Goal: Transaction & Acquisition: Register for event/course

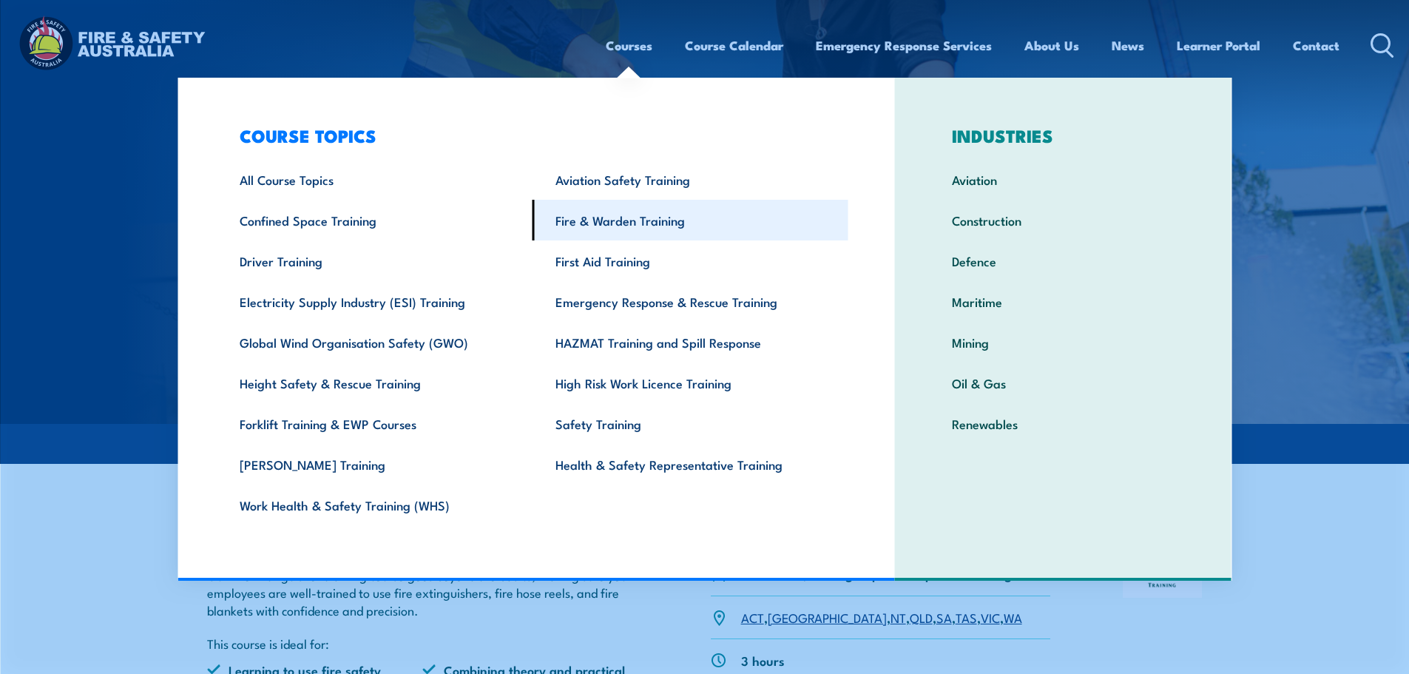
click at [596, 217] on link "Fire & Warden Training" at bounding box center [691, 220] width 316 height 41
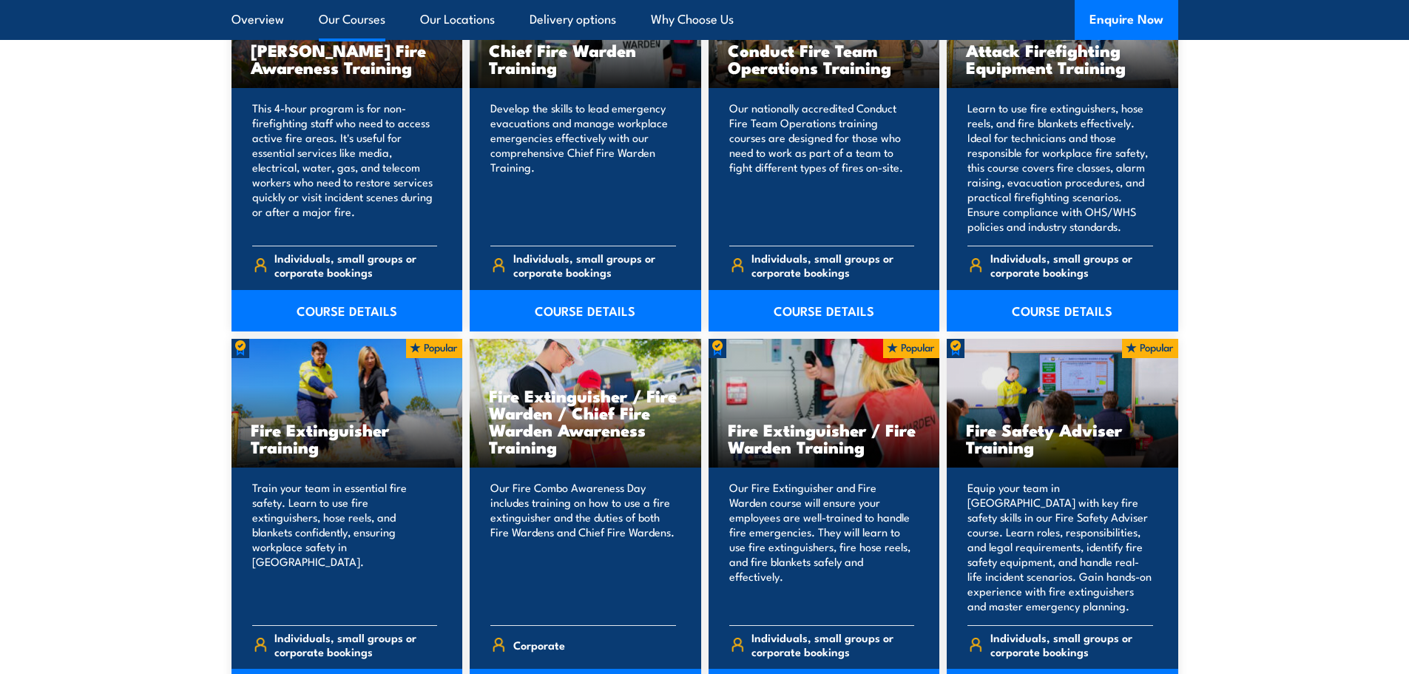
scroll to position [1110, 0]
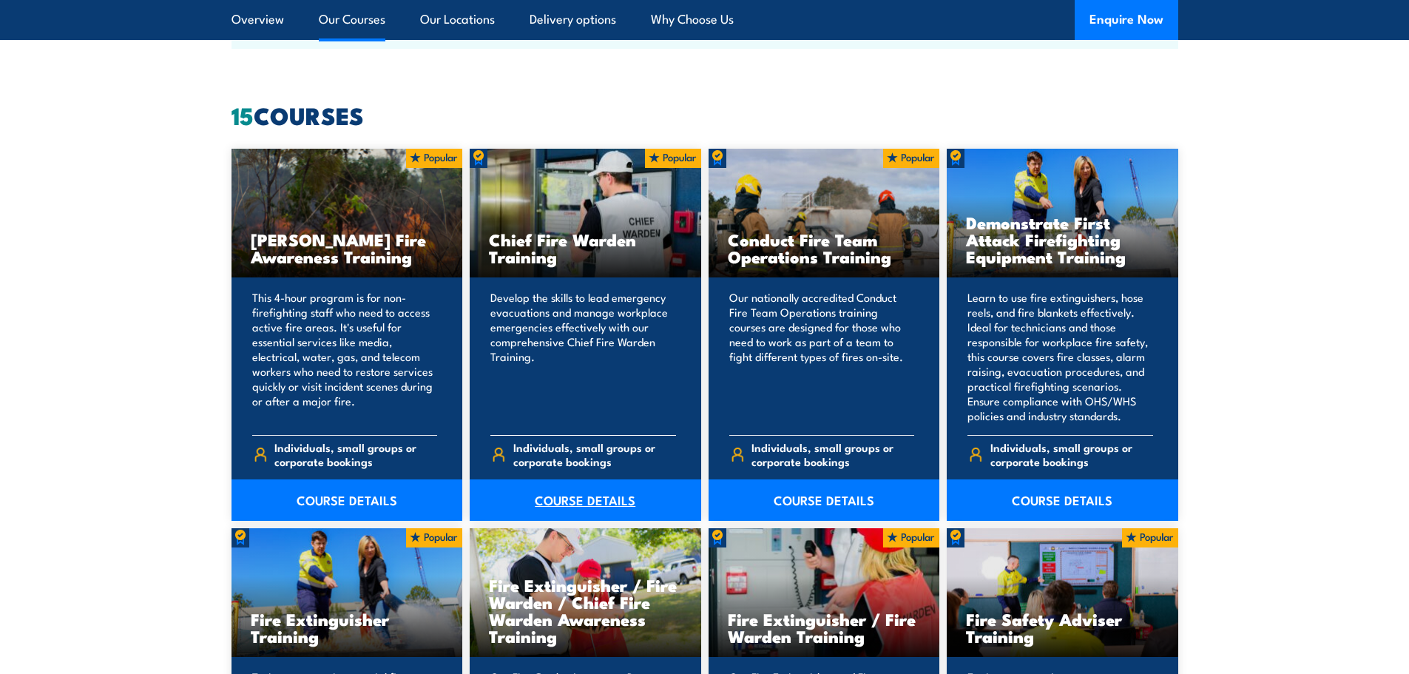
click at [578, 493] on link "COURSE DETAILS" at bounding box center [586, 499] width 232 height 41
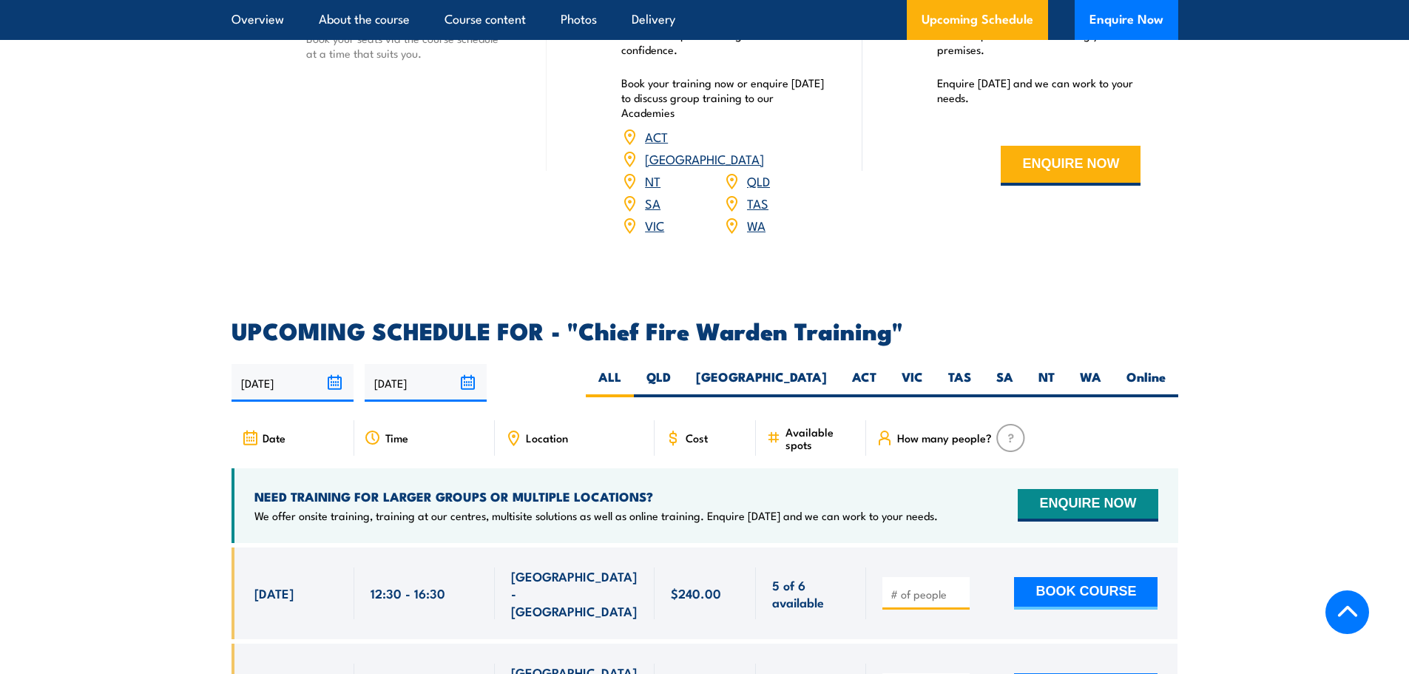
scroll to position [2441, 0]
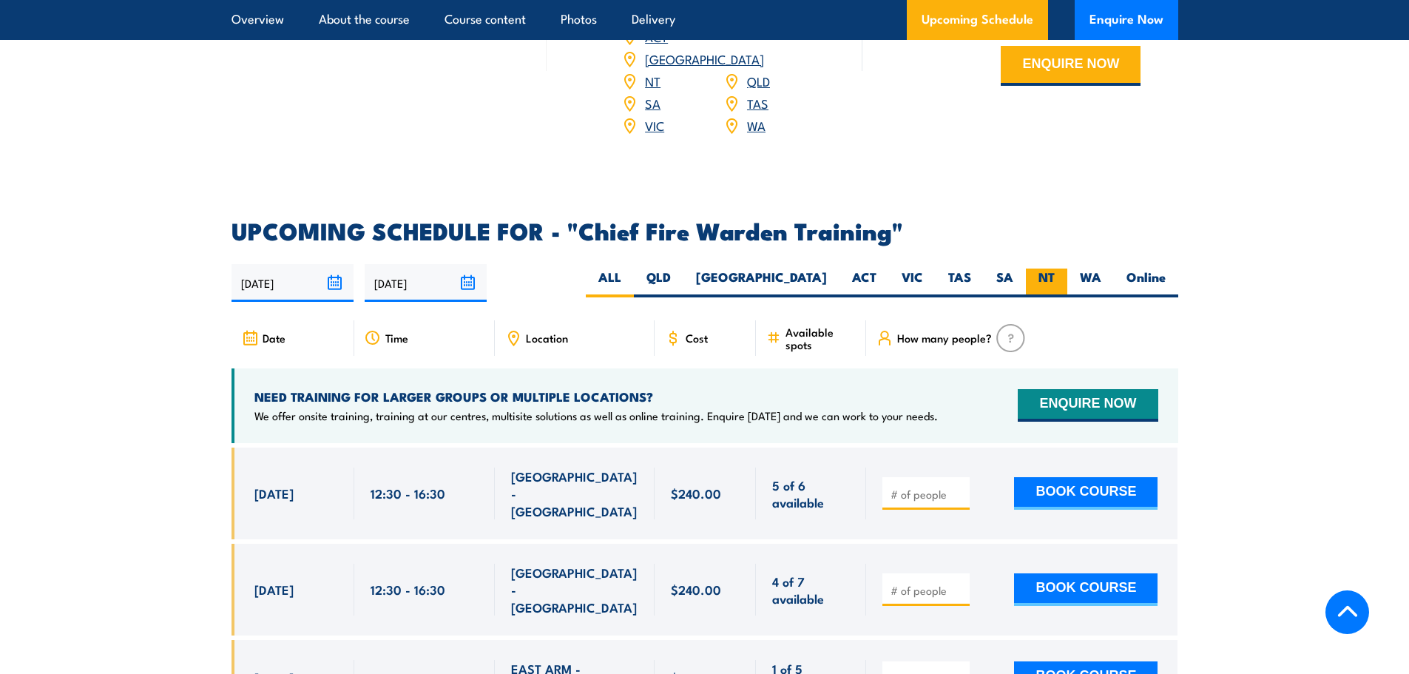
click at [1058, 269] on label "NT" at bounding box center [1046, 283] width 41 height 29
click at [1058, 269] on input "NT" at bounding box center [1060, 274] width 10 height 10
radio input "true"
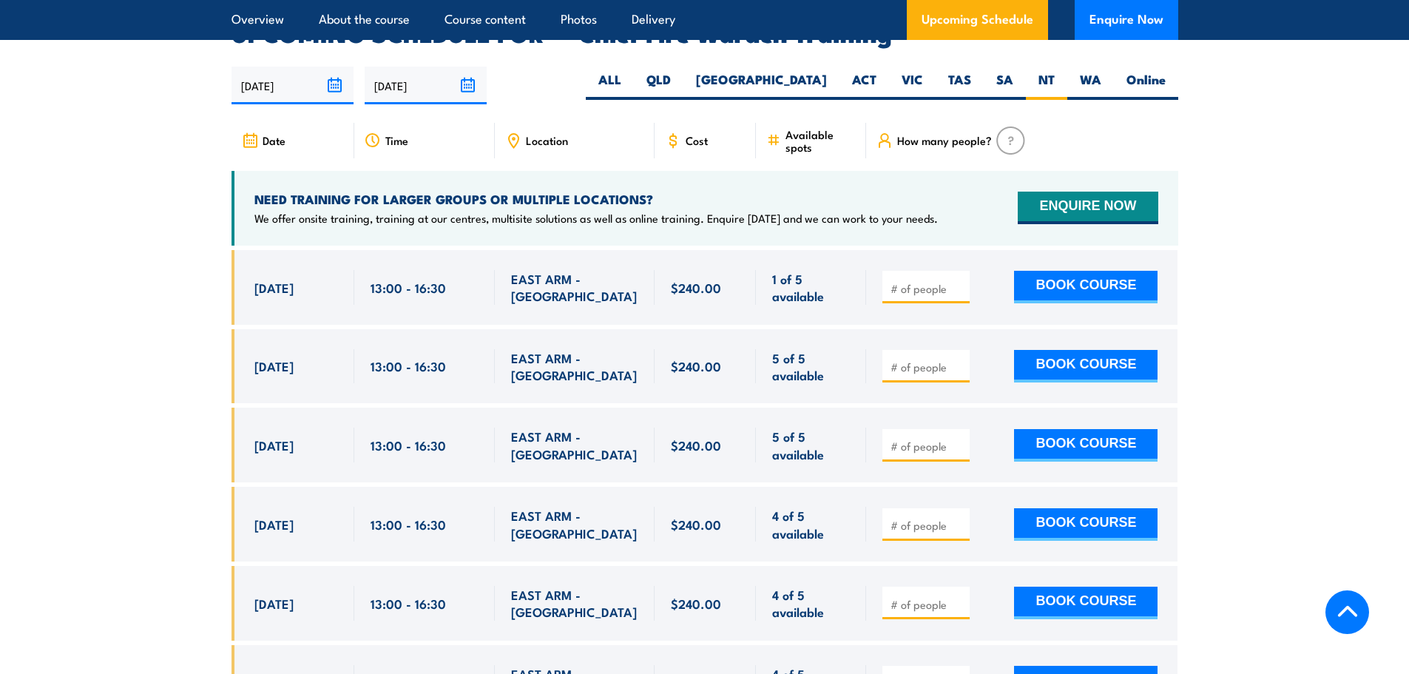
scroll to position [2713, 0]
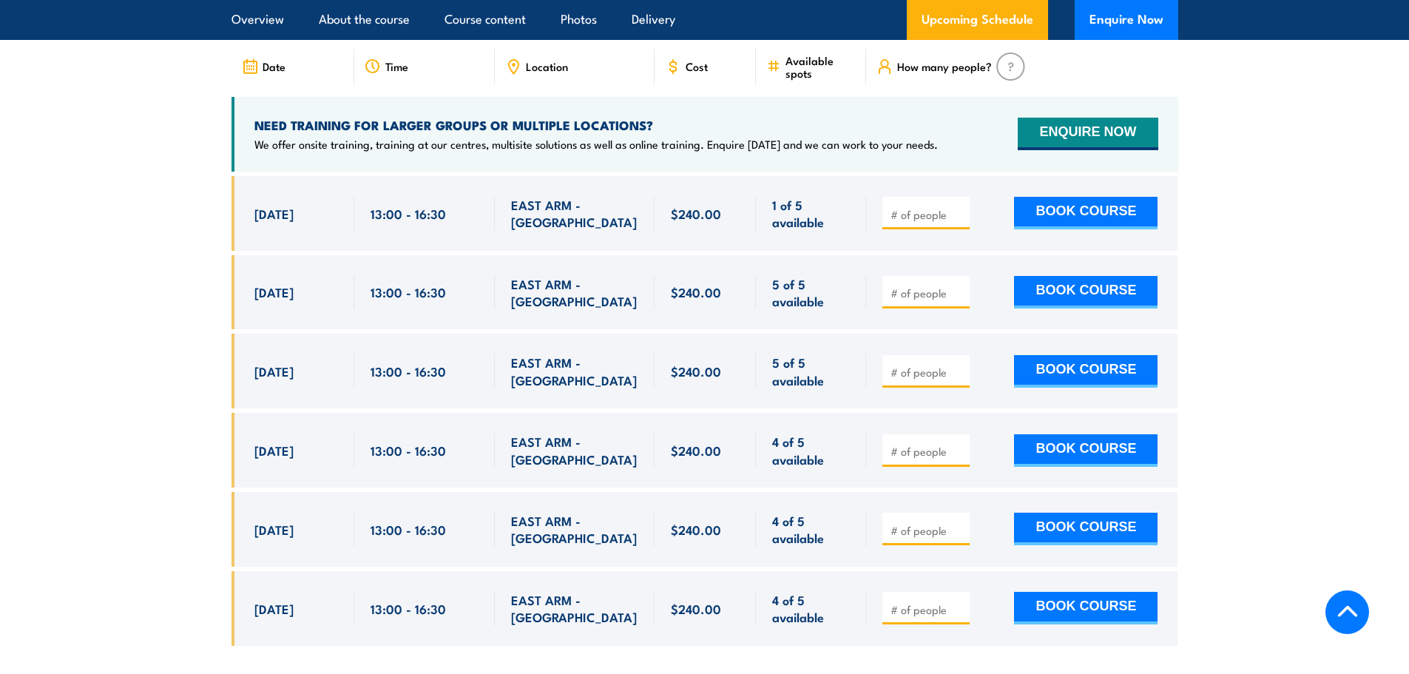
click at [911, 286] on input "number" at bounding box center [928, 293] width 74 height 15
type input "1"
click at [1049, 276] on button "BOOK COURSE" at bounding box center [1086, 292] width 144 height 33
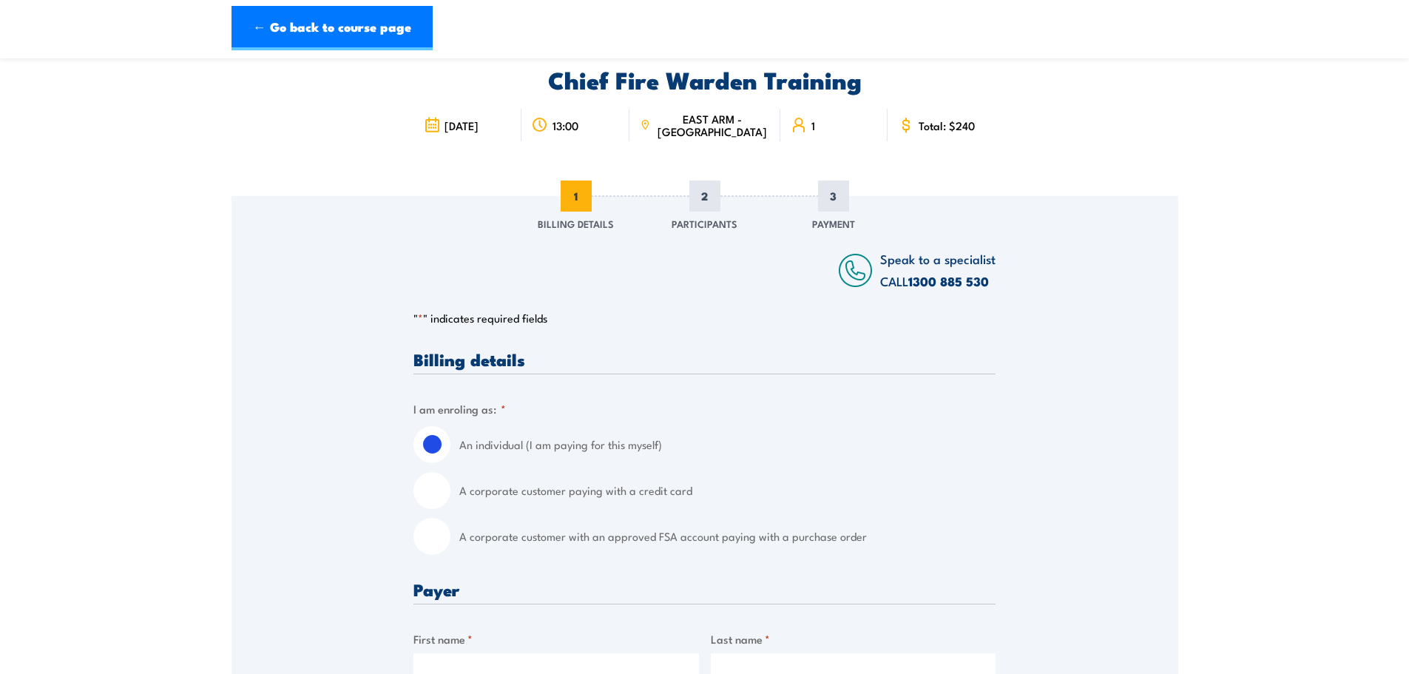
scroll to position [222, 0]
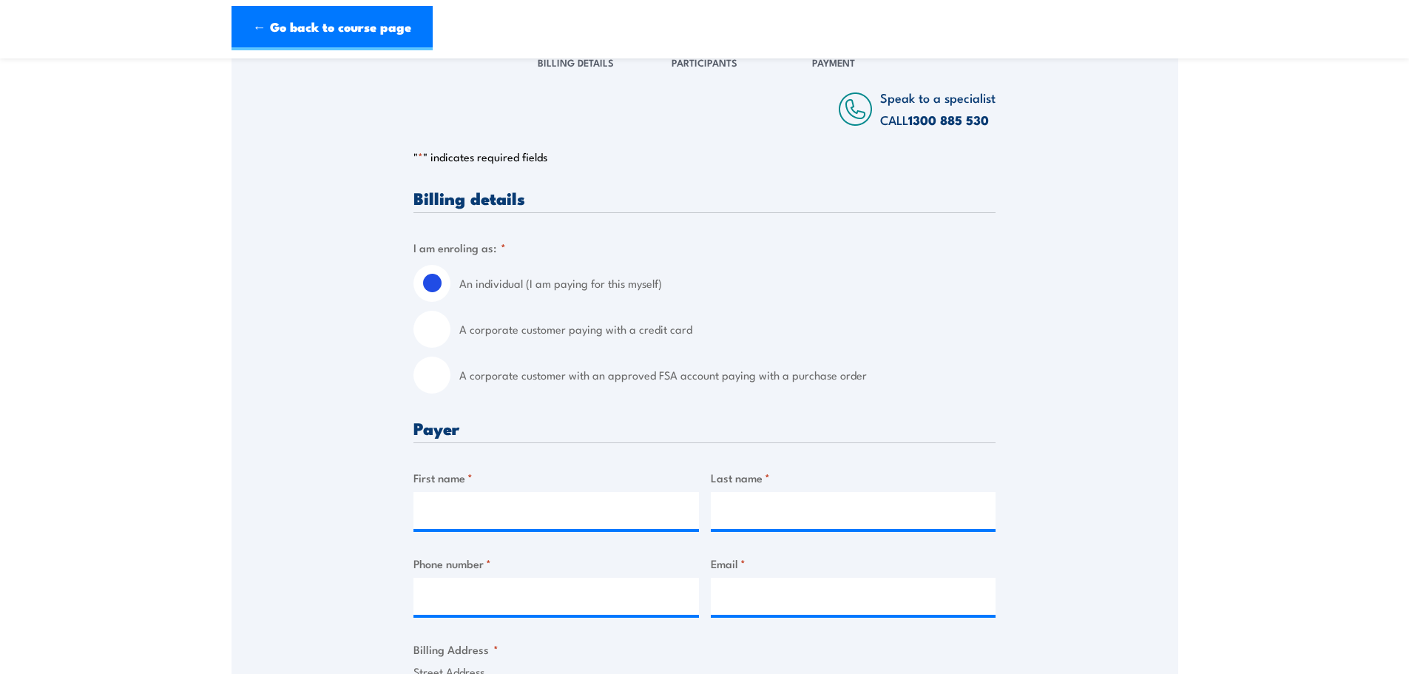
click at [439, 380] on input "A corporate customer with an approved FSA account paying with a purchase order" at bounding box center [432, 375] width 37 height 37
radio input "true"
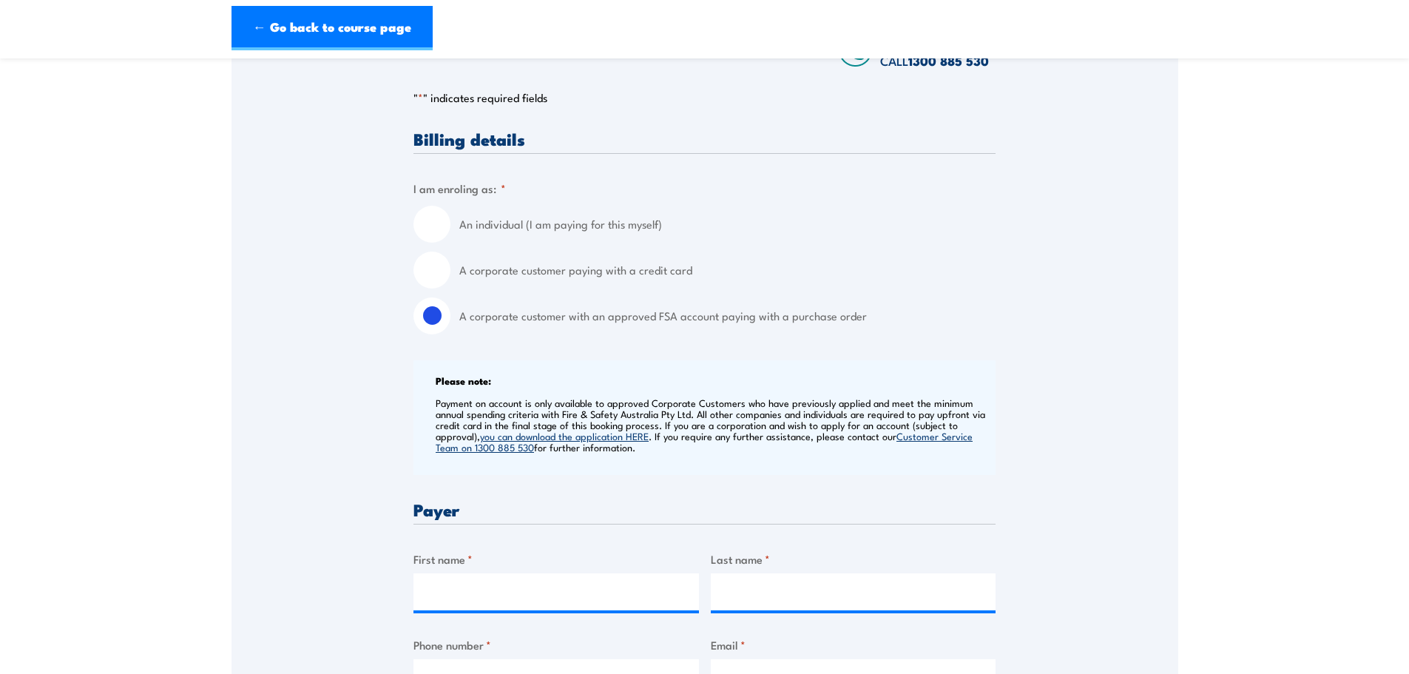
scroll to position [592, 0]
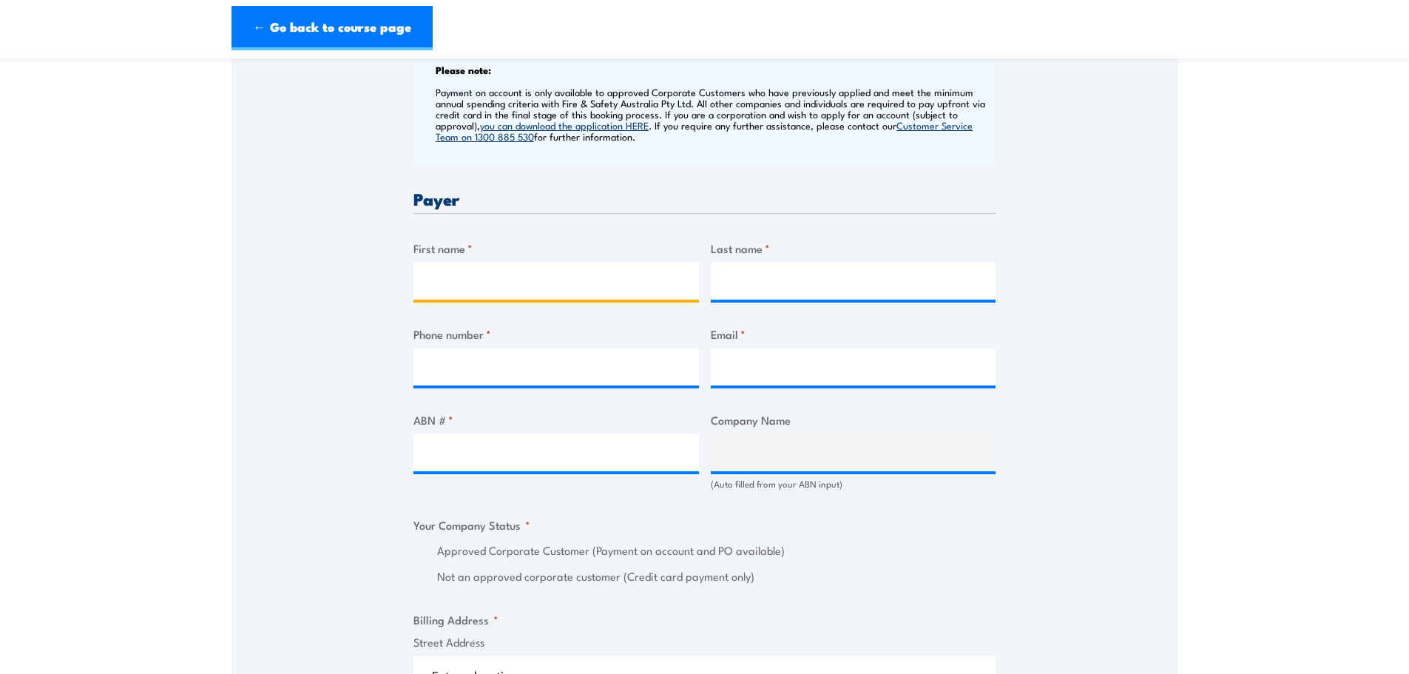
click at [499, 286] on input "First name *" at bounding box center [557, 281] width 286 height 37
type input "Annie"
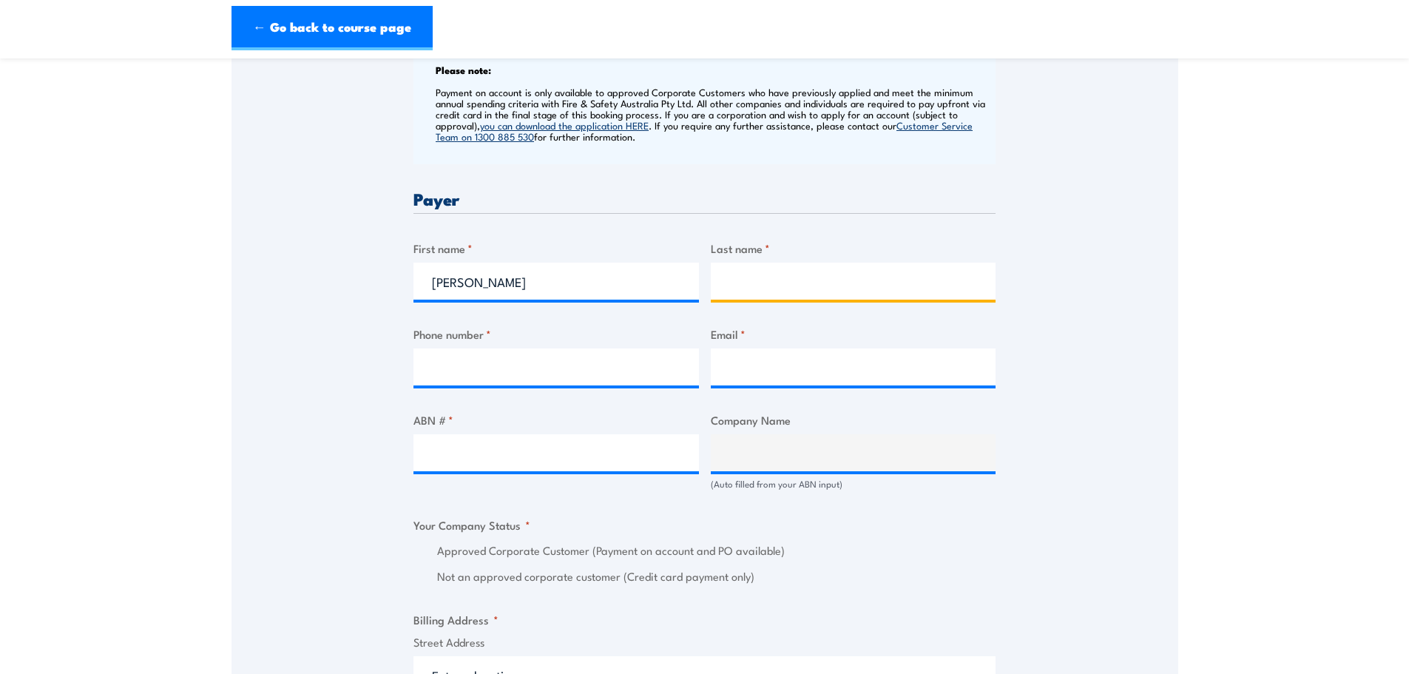
click at [772, 272] on input "Last name *" at bounding box center [854, 281] width 286 height 37
type input "Nguyen"
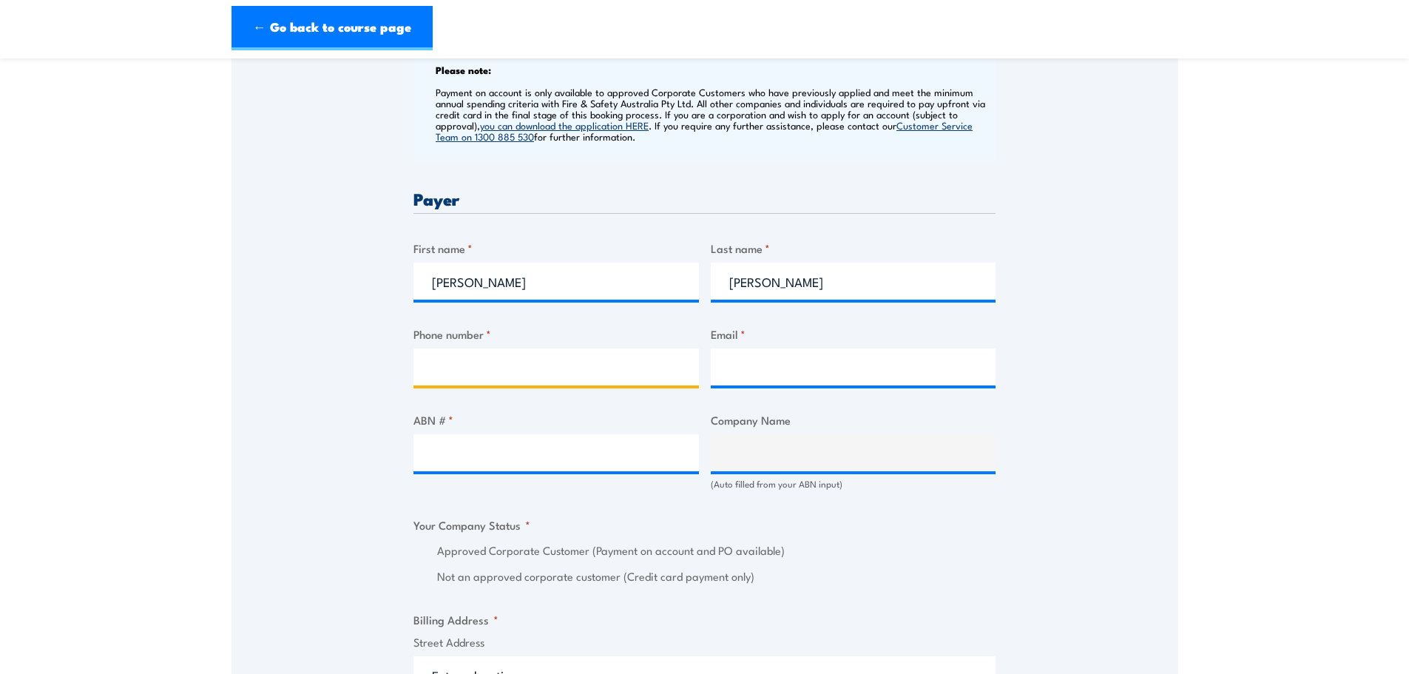
click at [490, 352] on input "Phone number *" at bounding box center [557, 366] width 286 height 37
click at [750, 357] on input "Email *" at bounding box center [854, 366] width 286 height 37
paste input "annie.nguyen@nacpp.com.au"
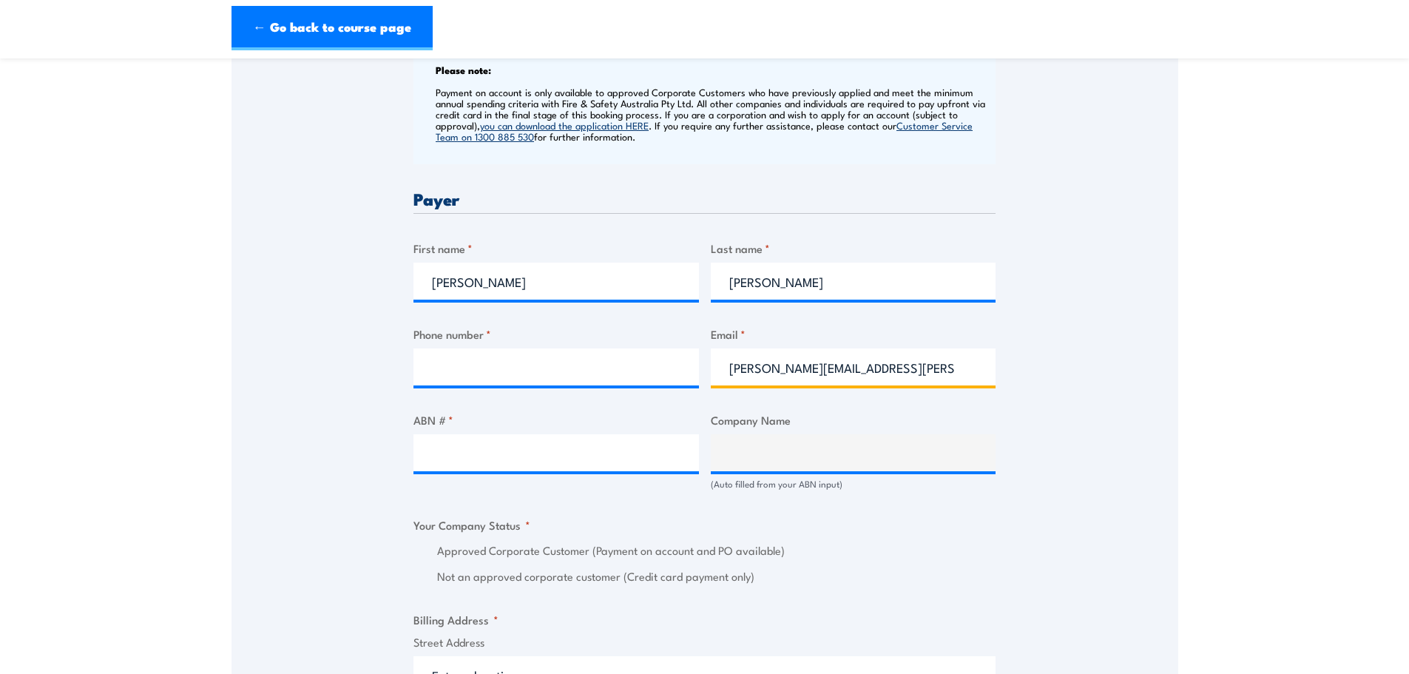
type input "annie.nguyen@nacpp.com.au"
click at [476, 369] on input "Phone number *" at bounding box center [557, 366] width 286 height 37
paste input "0475 608 412"
type input "0475 608 412"
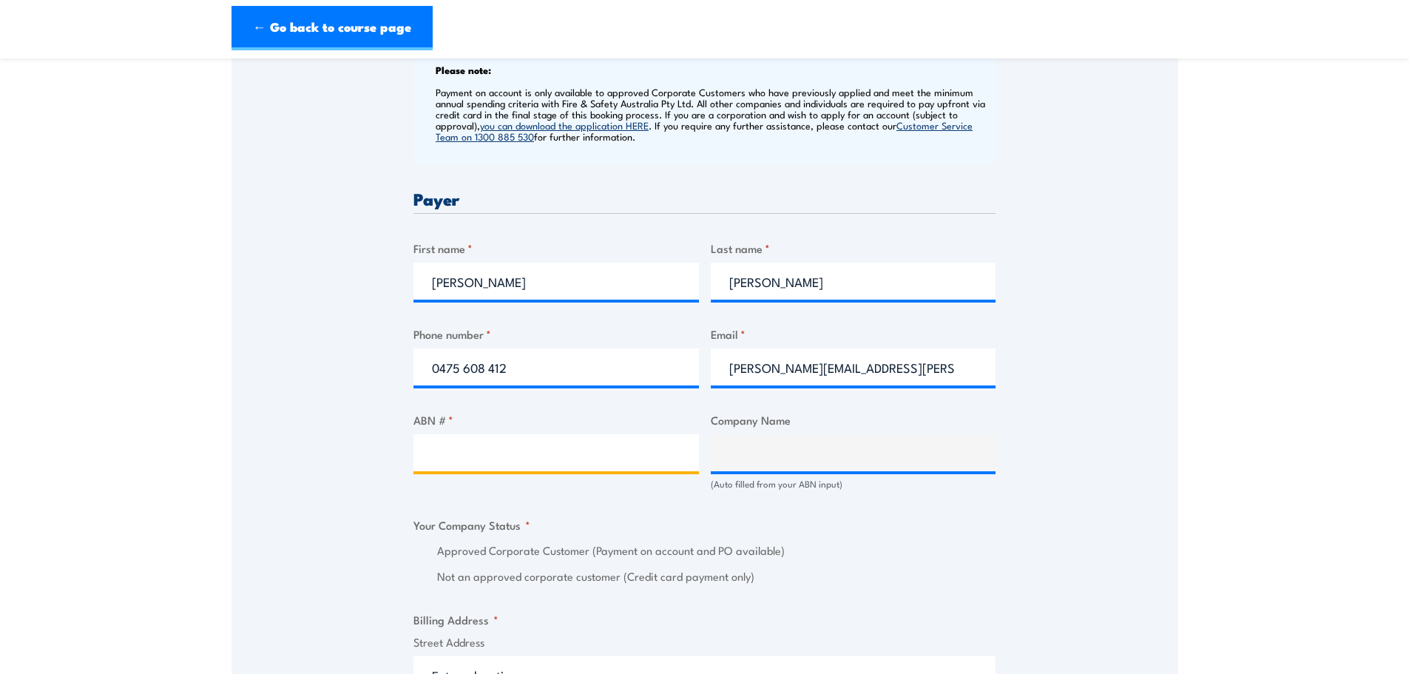
click at [479, 456] on input "ABN # *" at bounding box center [557, 452] width 286 height 37
paste input "18 618 481 486"
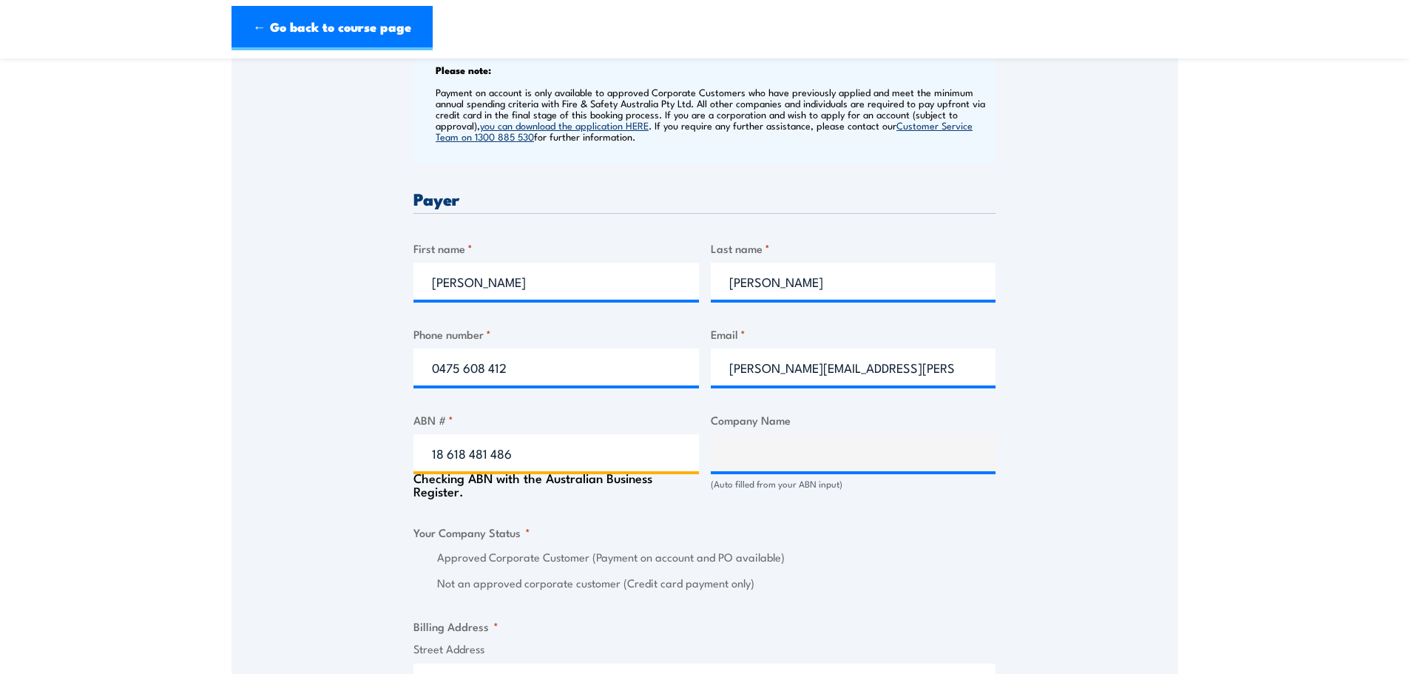
type input "18 618 481 486"
click at [1079, 357] on div "Speak to a specialist CALL 1300 885 530 CALL 1300 885 530 " * " indicates requi…" at bounding box center [705, 513] width 947 height 1696
type input "NACP PROJECTS AUSTRALIA PTY LTD"
radio input "true"
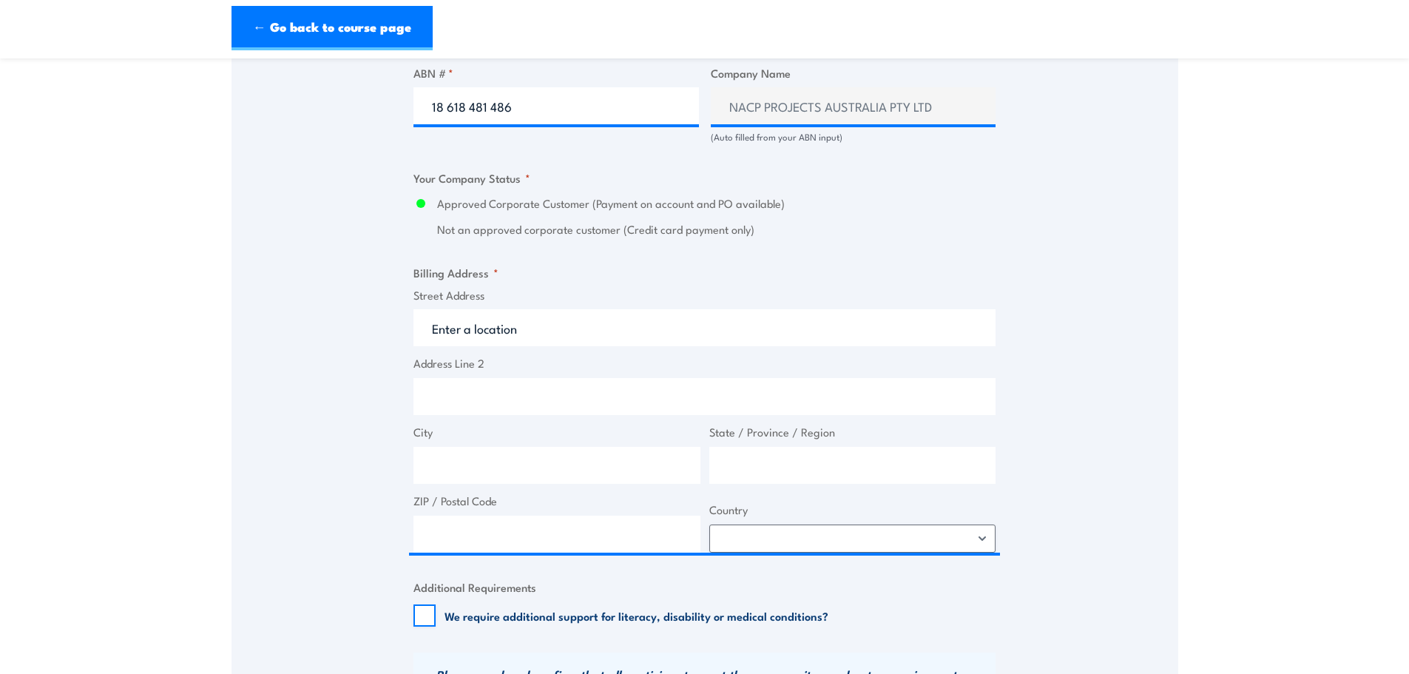
scroll to position [1110, 0]
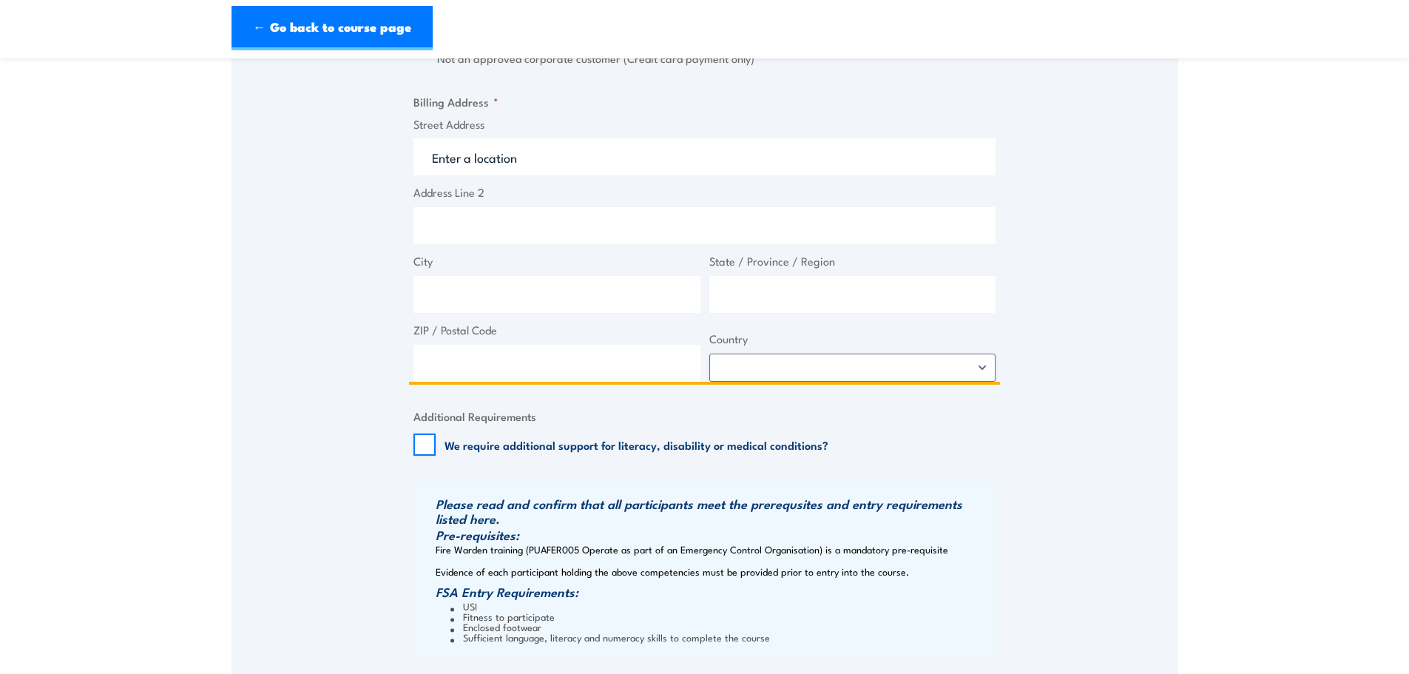
click at [465, 150] on input "Street Address" at bounding box center [705, 156] width 582 height 37
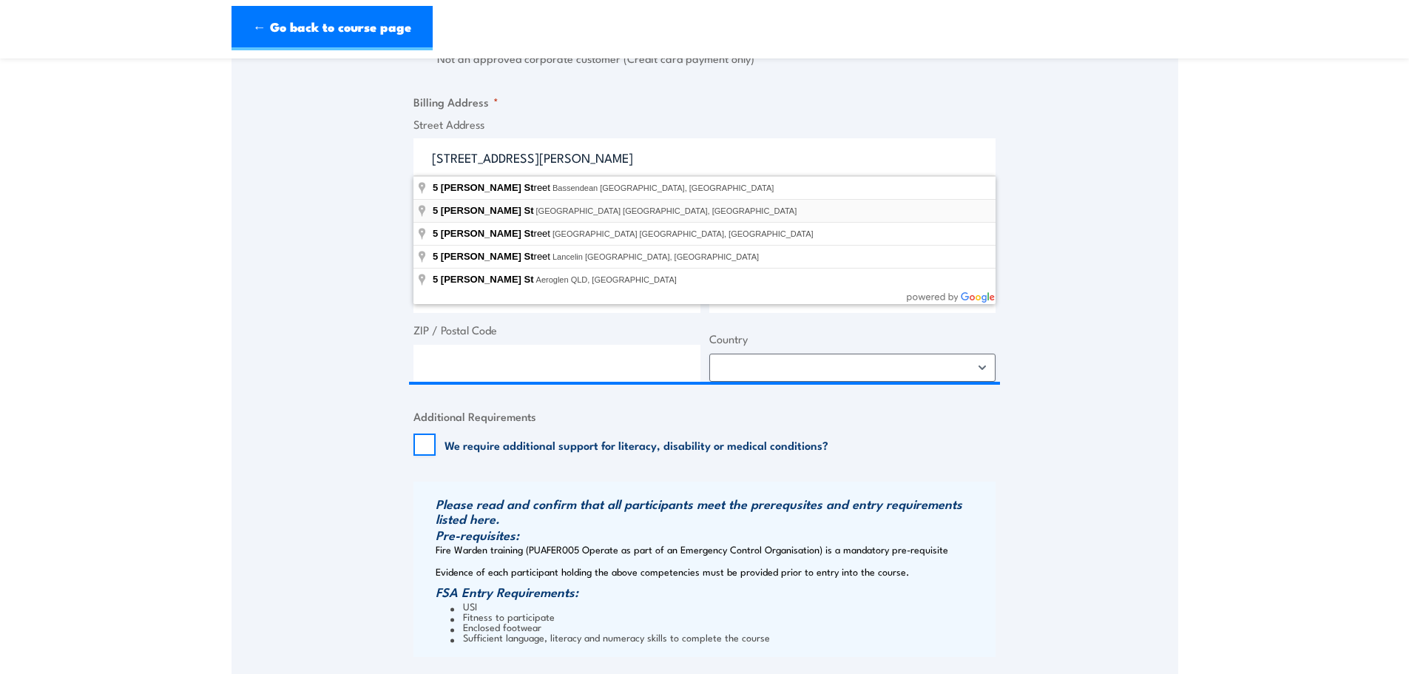
type input "5 Whitfield St, Darwin City NT, Australia"
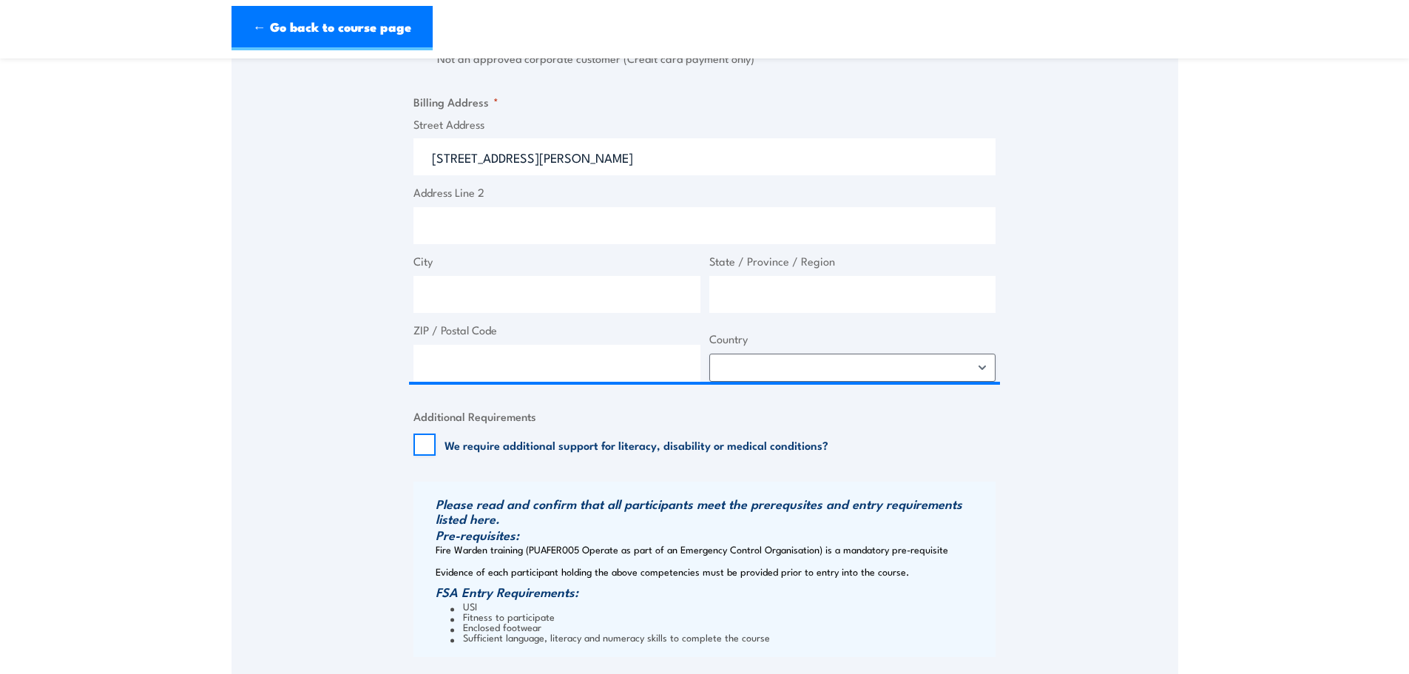
type input "5 Whitfield St"
type input "Darwin City"
type input "Northern Territory"
type input "0800"
select select "Australia"
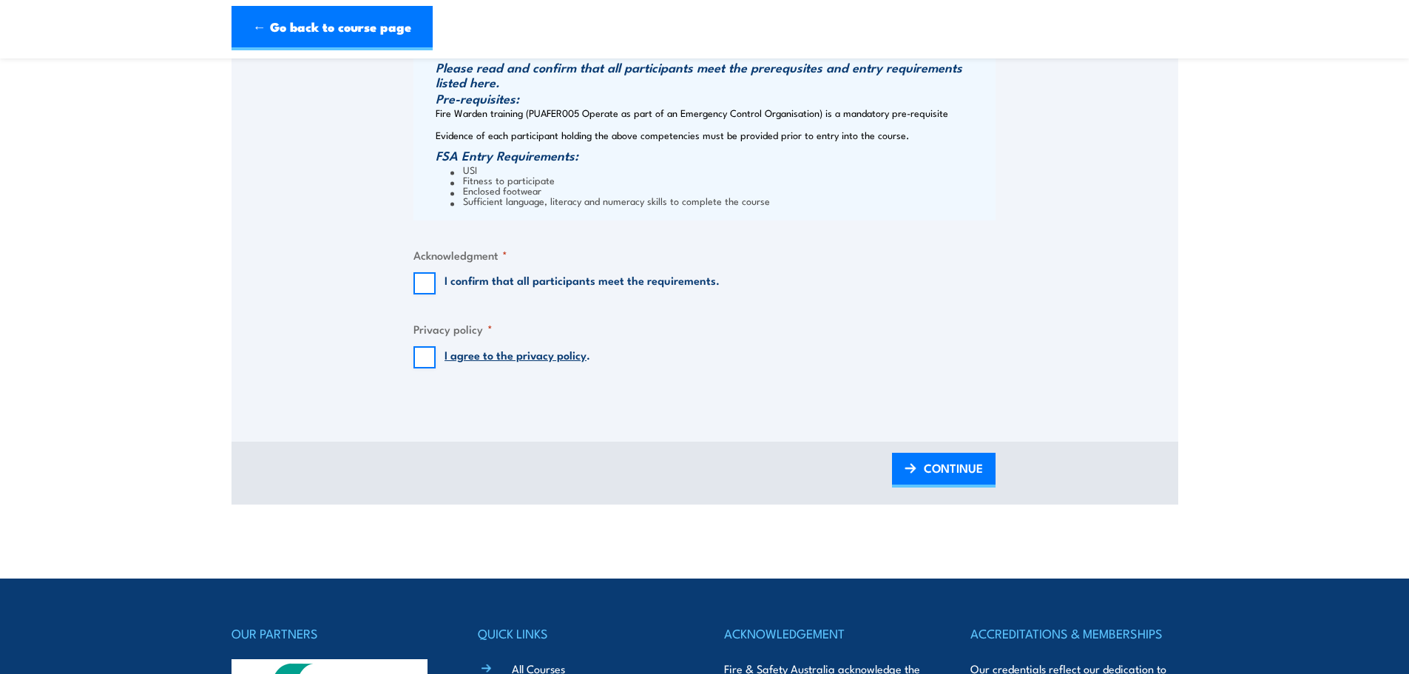
scroll to position [1554, 0]
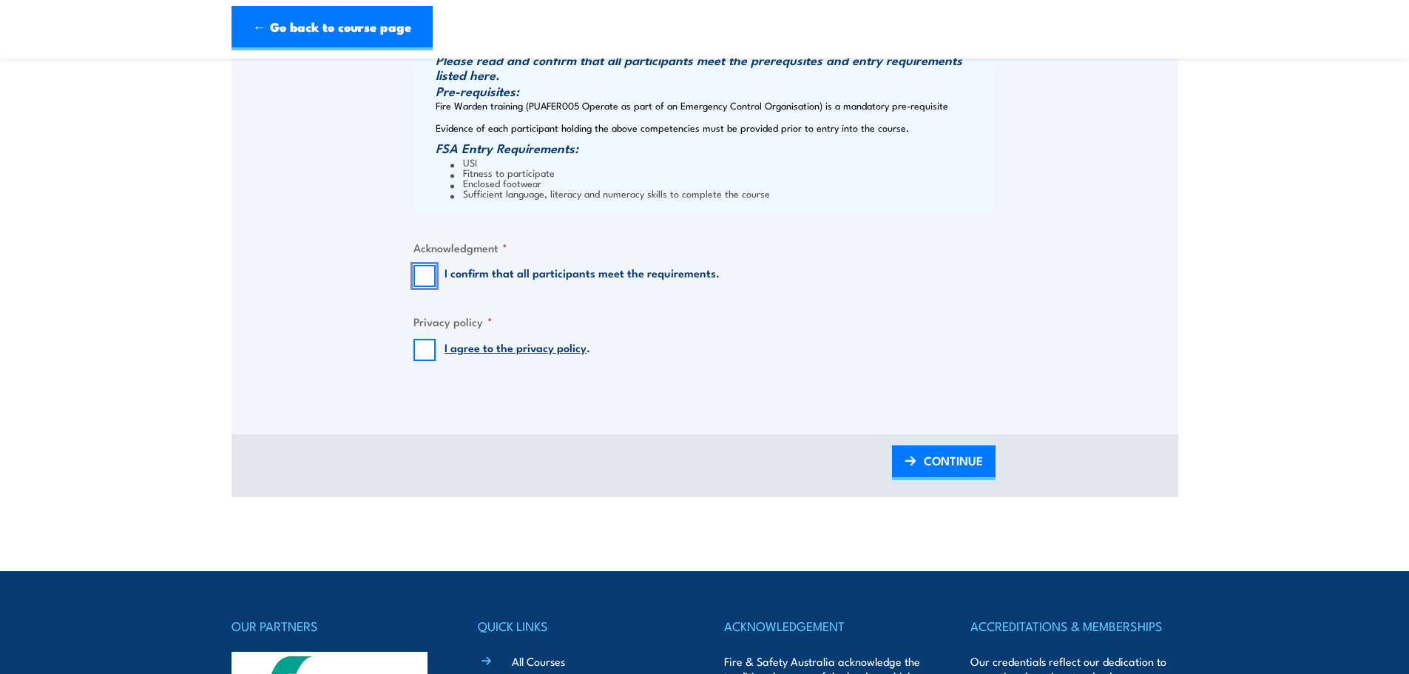
click at [419, 280] on input "I confirm that all participants meet the requirements." at bounding box center [425, 276] width 22 height 22
checkbox input "true"
click at [428, 338] on fieldset "Privacy policy * I agree to the privacy policy ." at bounding box center [705, 337] width 582 height 48
click at [429, 347] on input "I agree to the privacy policy ." at bounding box center [425, 350] width 22 height 22
checkbox input "true"
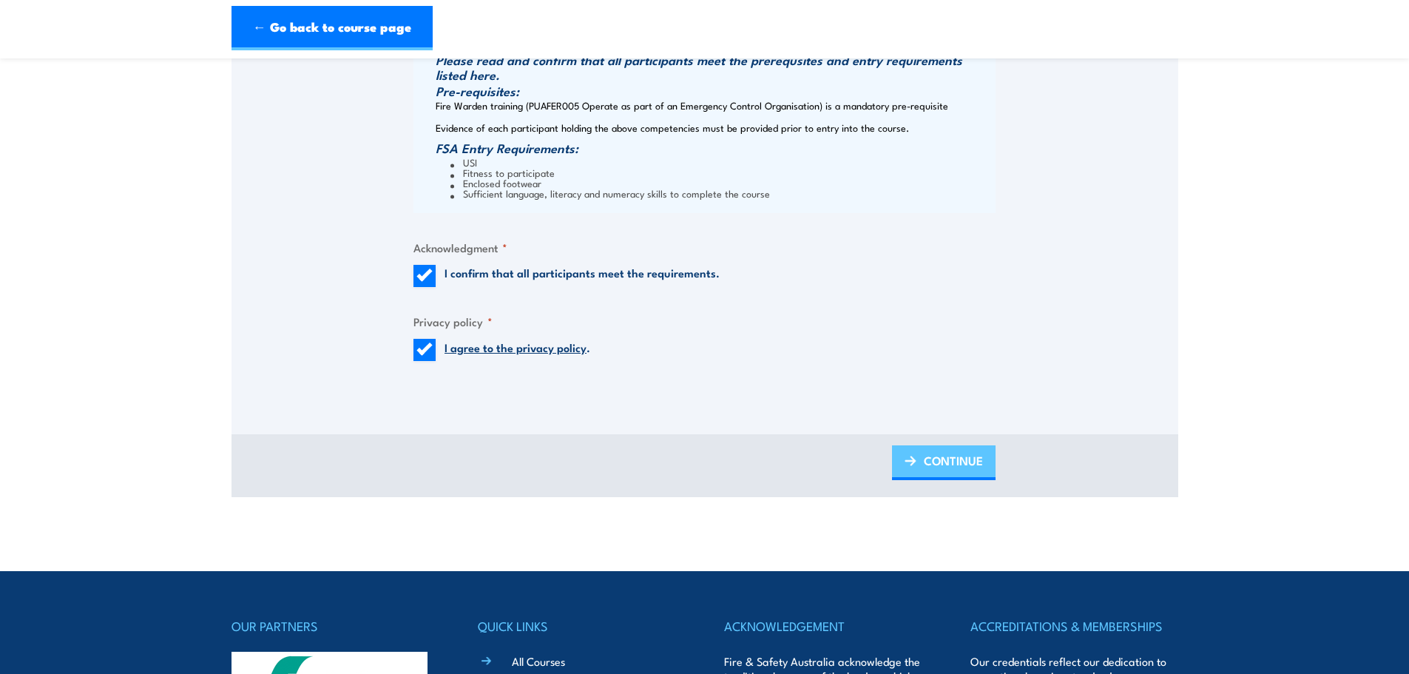
click at [915, 473] on link "CONTINUE" at bounding box center [944, 462] width 104 height 35
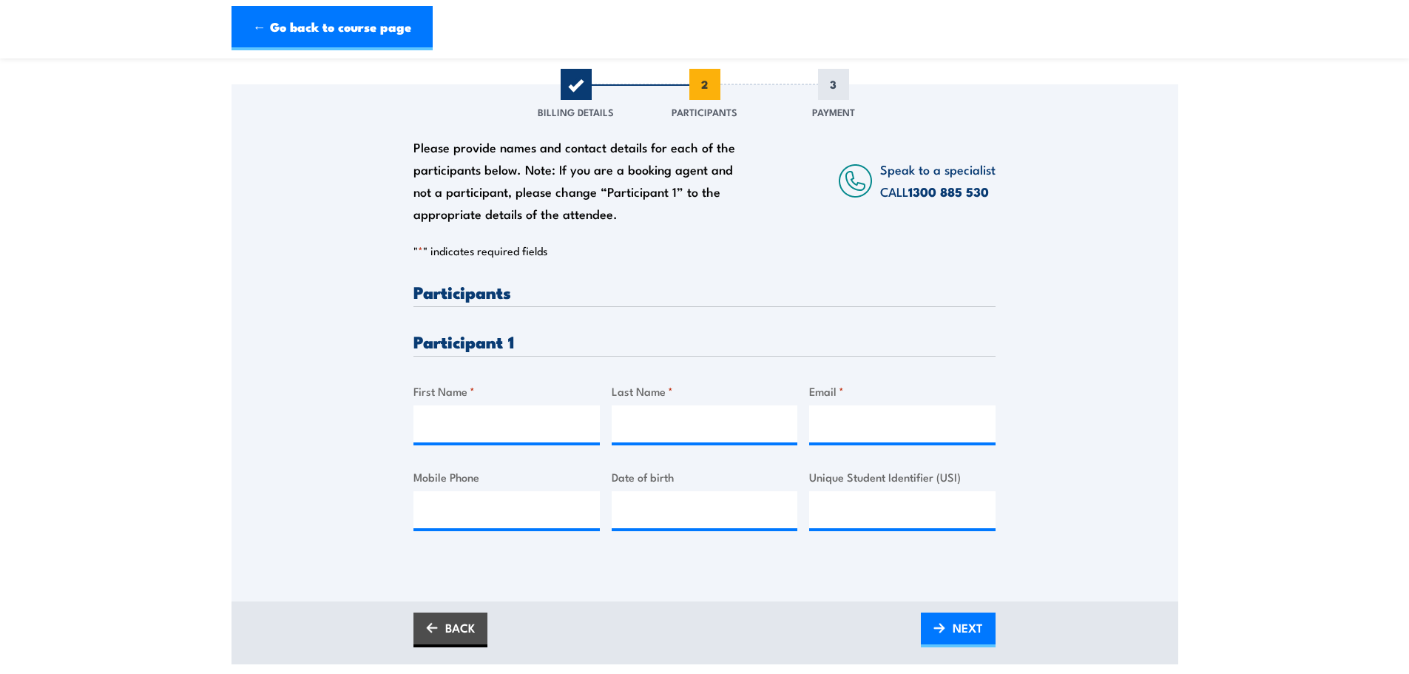
scroll to position [222, 0]
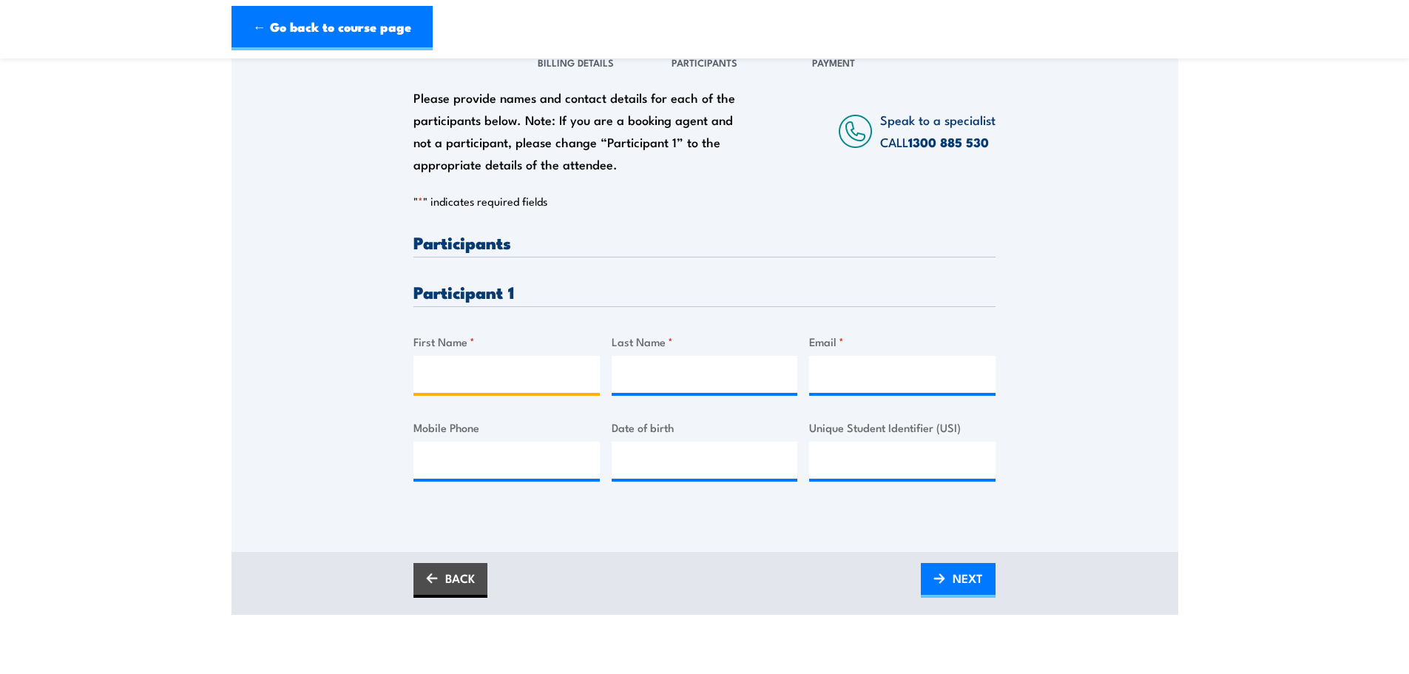
click at [471, 379] on input "First Name *" at bounding box center [507, 374] width 186 height 37
type input "Adam"
click at [671, 380] on input "Last Name *" at bounding box center [705, 374] width 186 height 37
type input "Crosby"
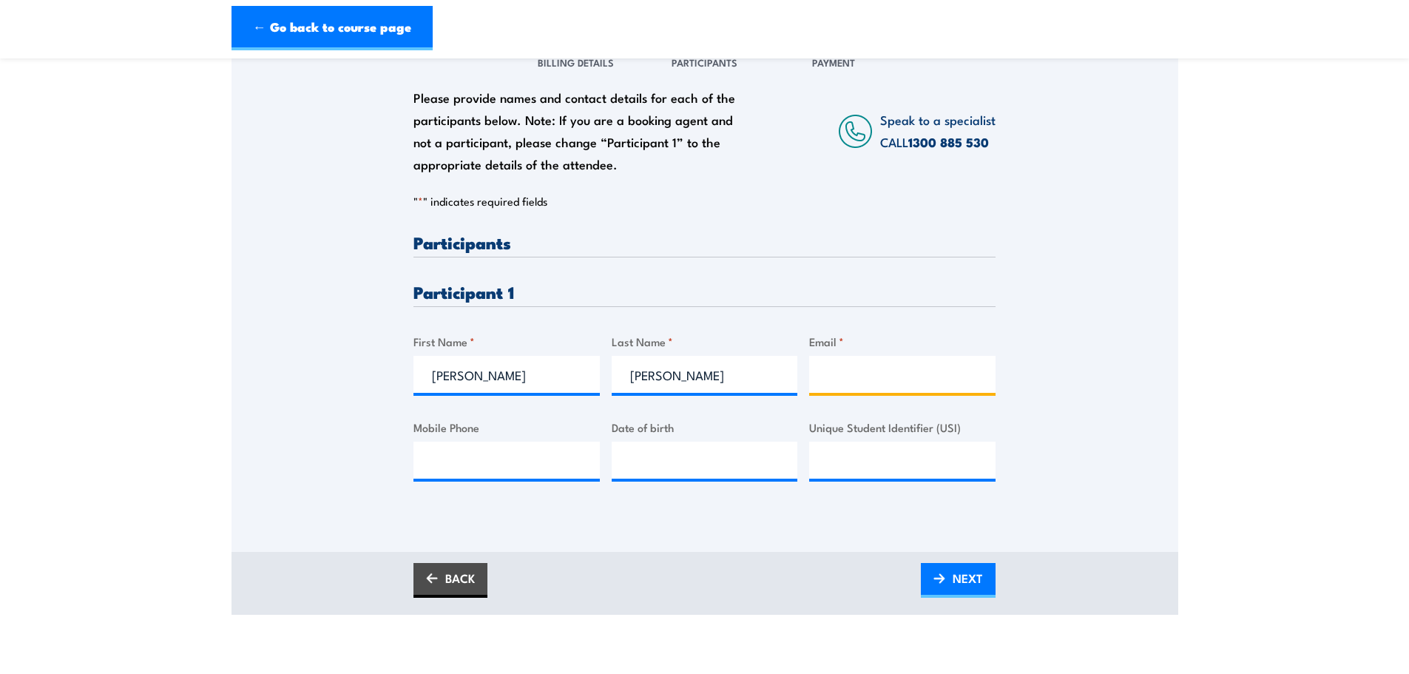
click at [840, 367] on input "Email *" at bounding box center [902, 374] width 186 height 37
click at [835, 374] on input "Email *" at bounding box center [902, 374] width 186 height 37
paste input "adam.crosby@nacpp.com.au"
type input "adam.crosby@nacpp.com.au"
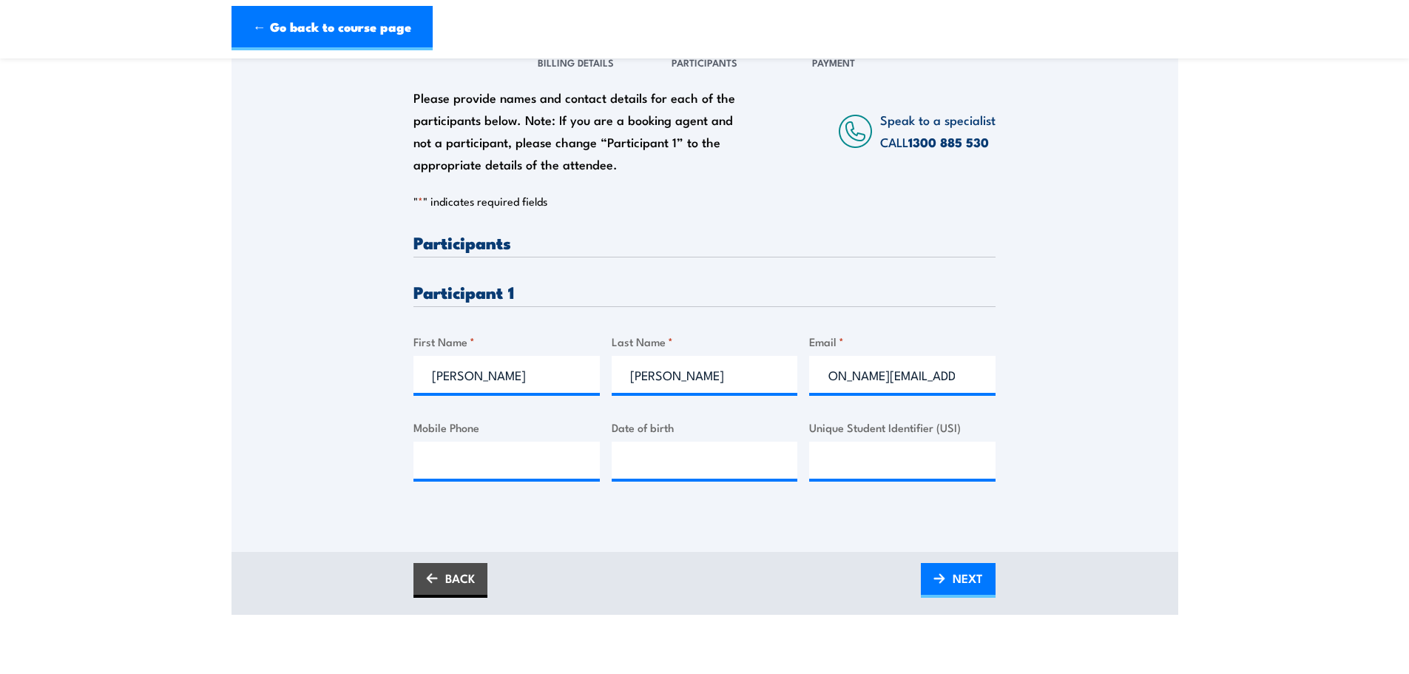
scroll to position [0, 0]
click at [475, 459] on input "Mobile Phone" at bounding box center [507, 460] width 186 height 37
paste input "0477 020 055"
type input "0477 020 055"
type input "__/__/____"
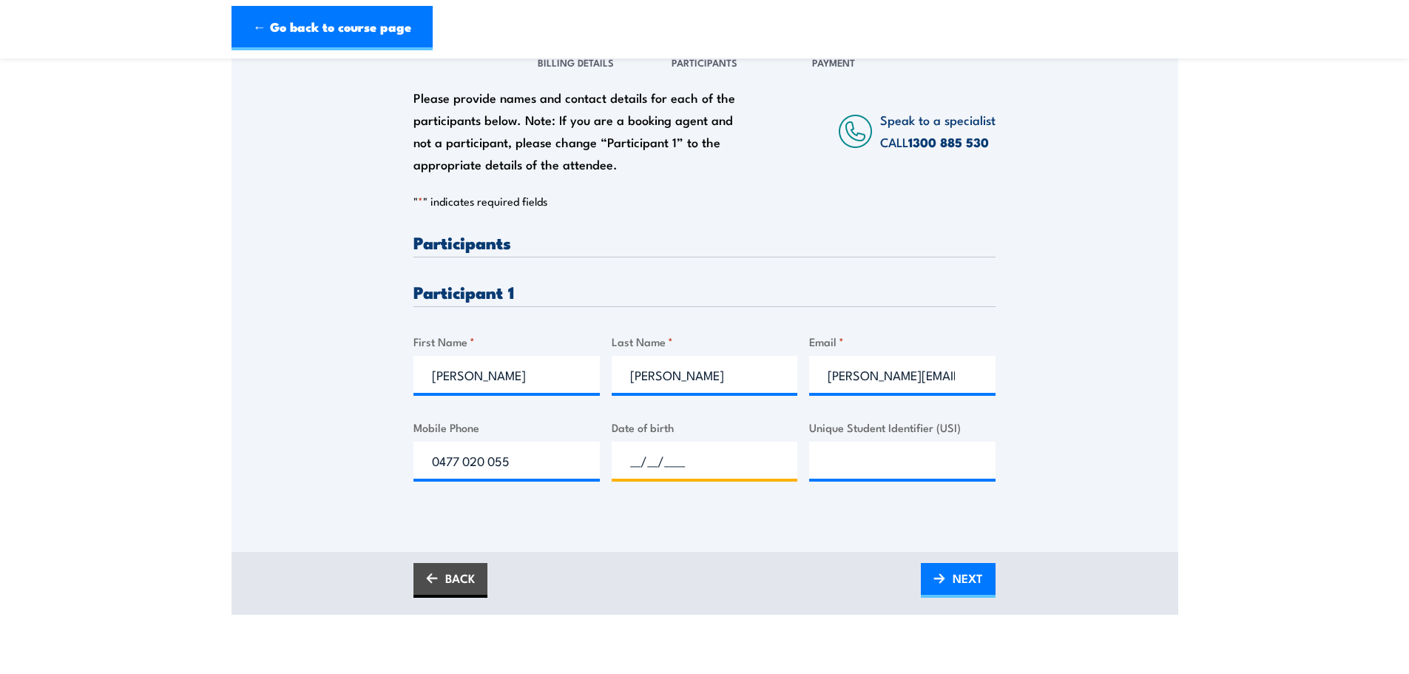
click at [690, 462] on input "__/__/____" at bounding box center [705, 460] width 186 height 37
click at [694, 456] on input "__/__/____" at bounding box center [705, 460] width 186 height 37
paste input "28/03/1973"
type input "28/03/1973"
click at [854, 454] on input "Unique Student Identifier (USI)" at bounding box center [902, 460] width 186 height 37
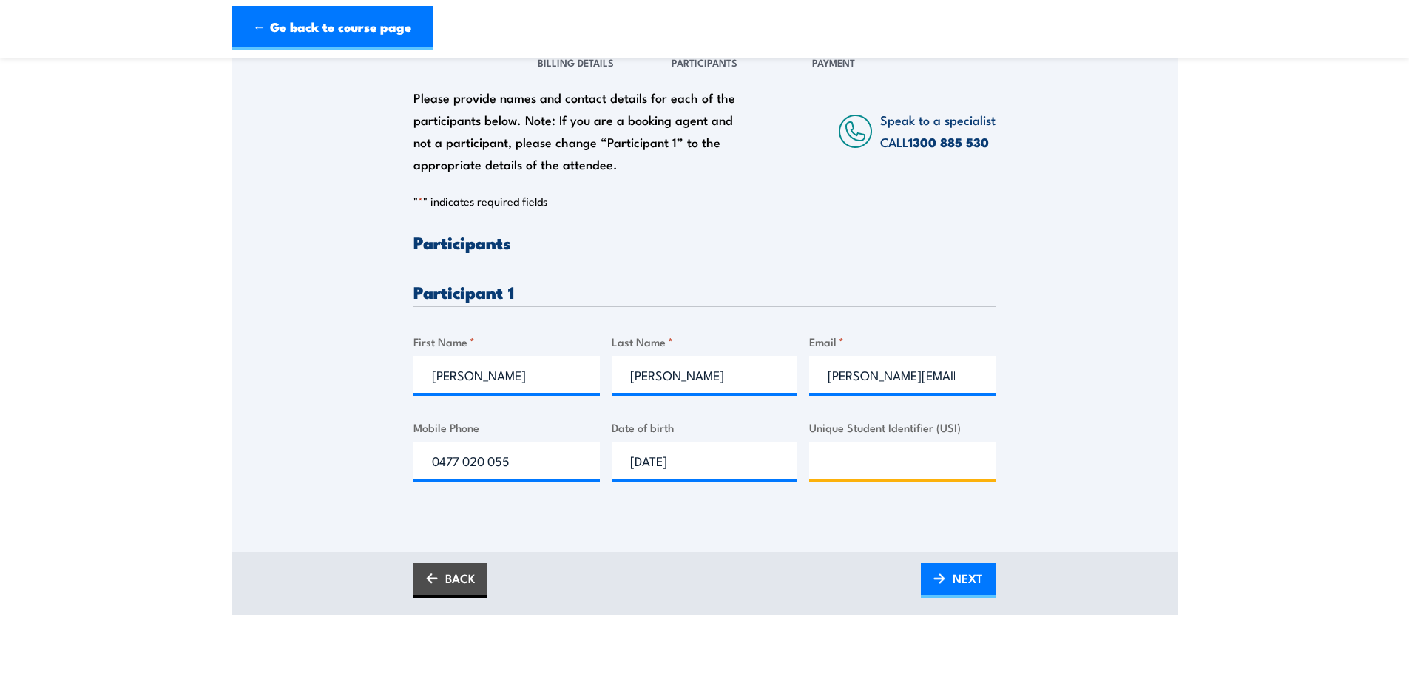
click at [863, 459] on input "Unique Student Identifier (USI)" at bounding box center [902, 460] width 186 height 37
paste input "7N28K37EVD"
type input "7N28K37EVD"
click at [946, 580] on link "NEXT" at bounding box center [958, 580] width 75 height 35
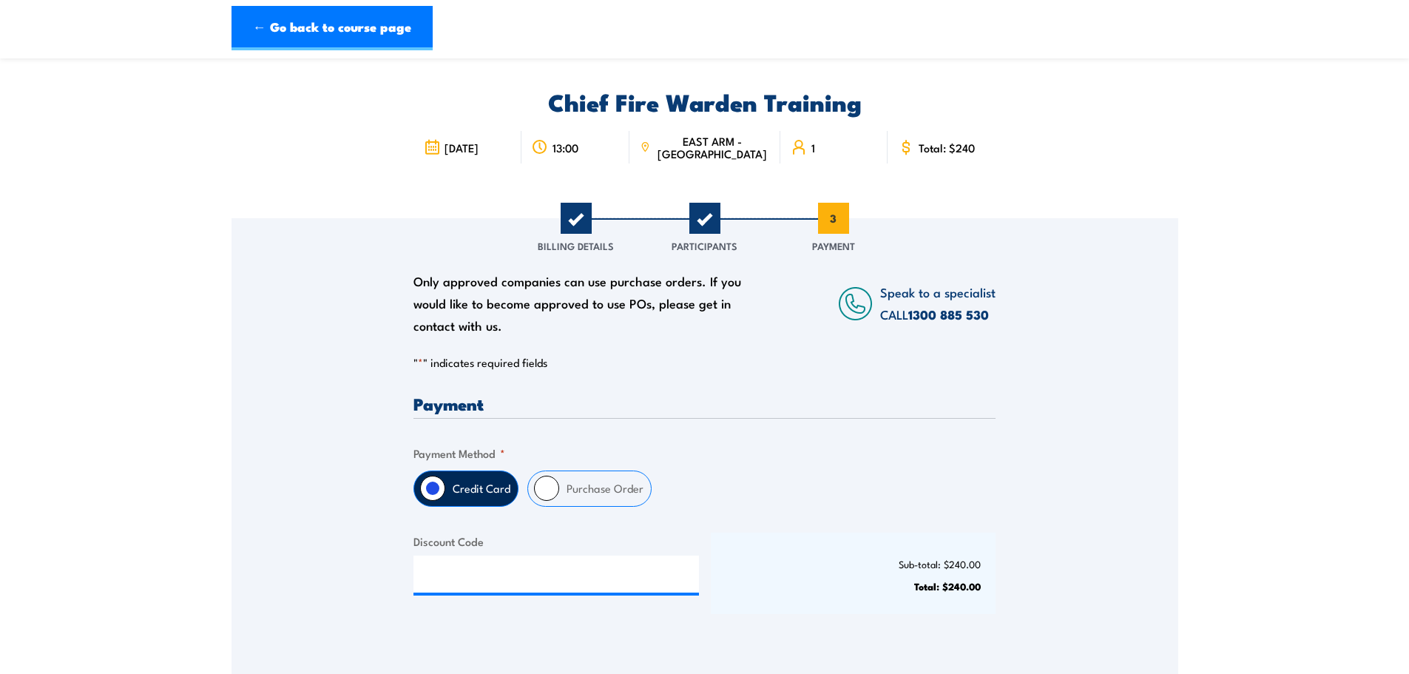
scroll to position [74, 0]
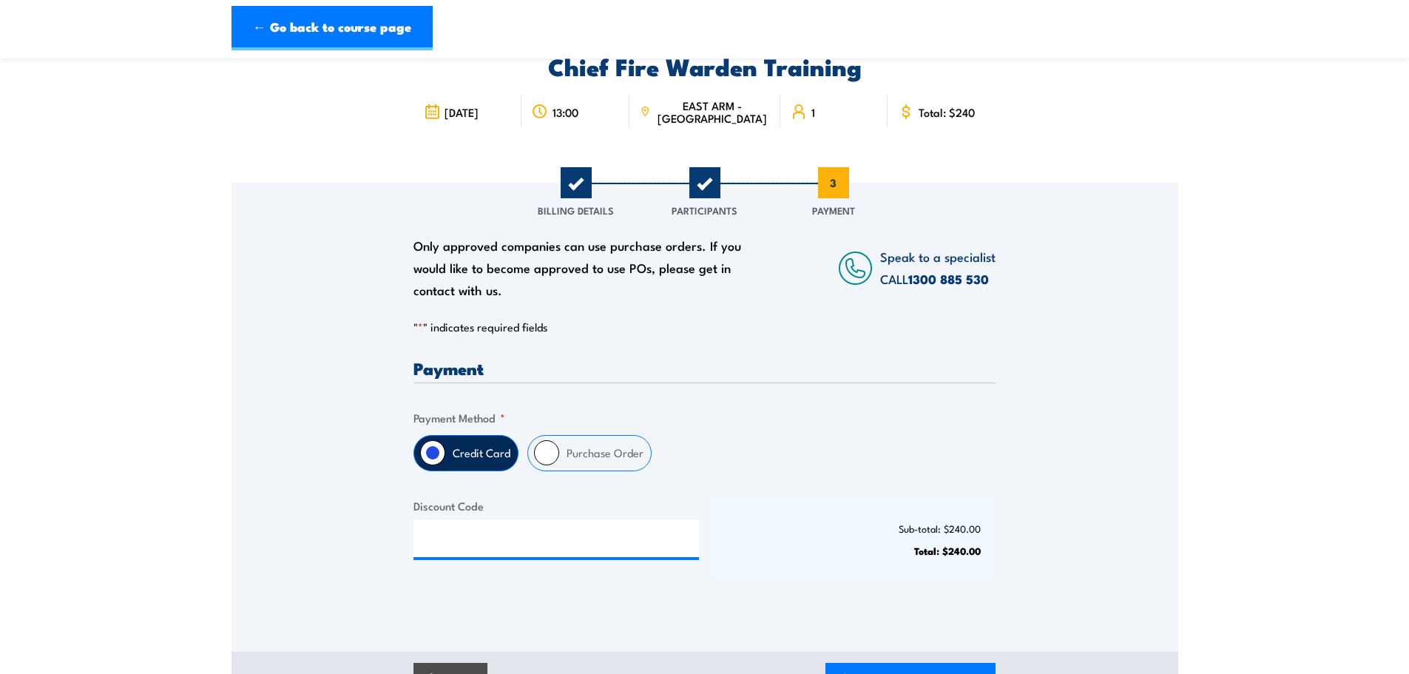
click at [537, 447] on input "Purchase Order" at bounding box center [546, 452] width 25 height 25
radio input "true"
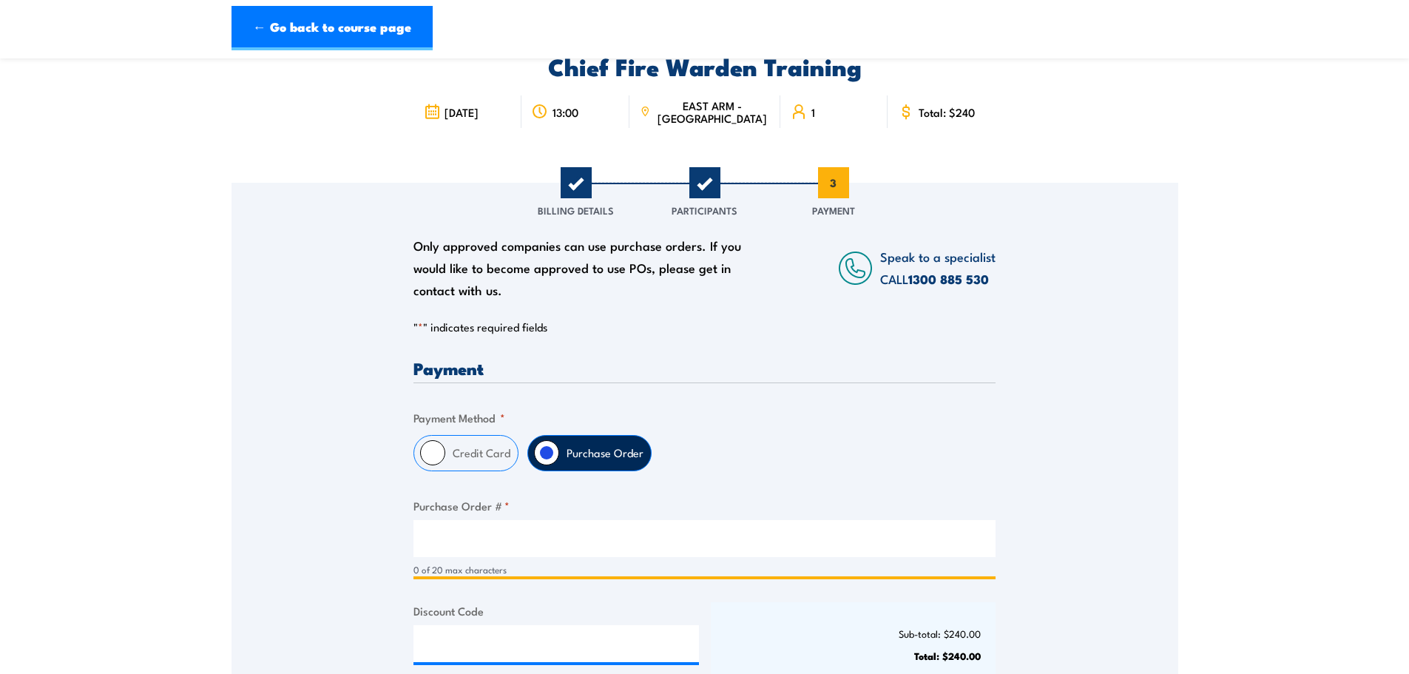
click at [526, 545] on input "Purchase Order # *" at bounding box center [705, 538] width 582 height 37
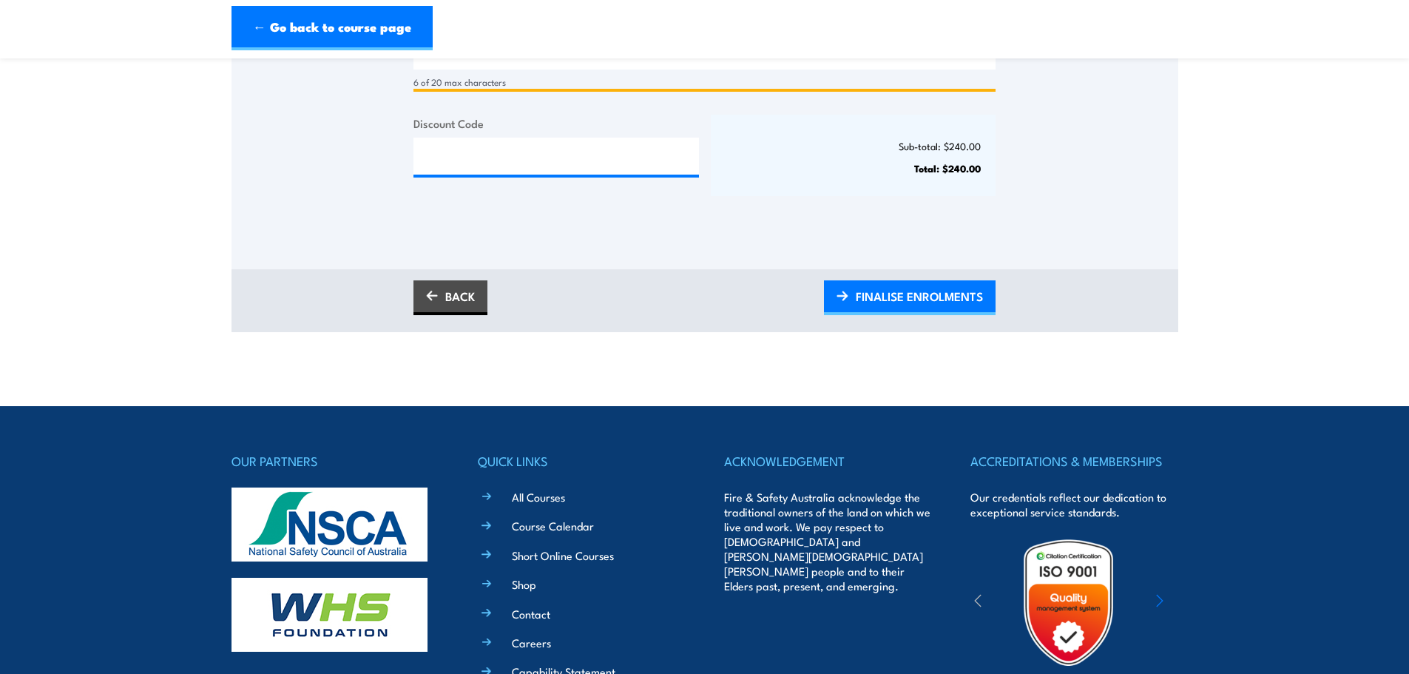
scroll to position [592, 0]
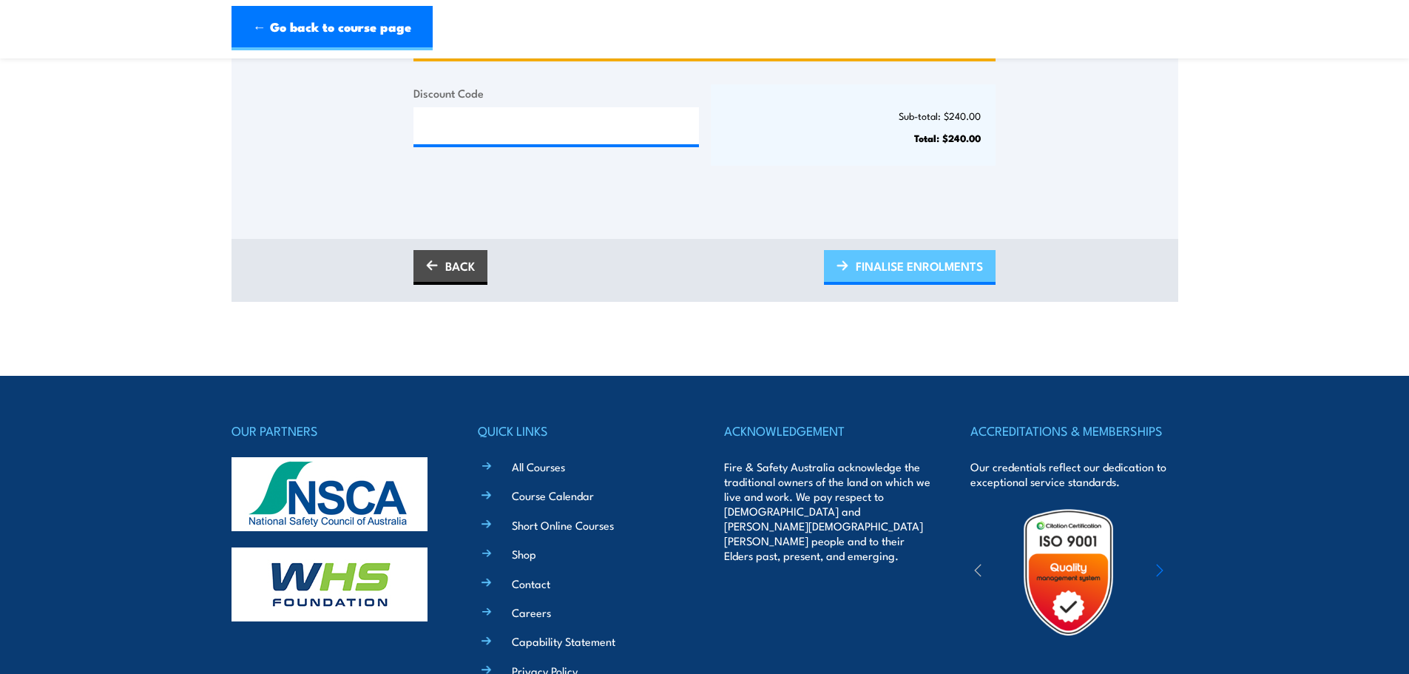
type input "906711"
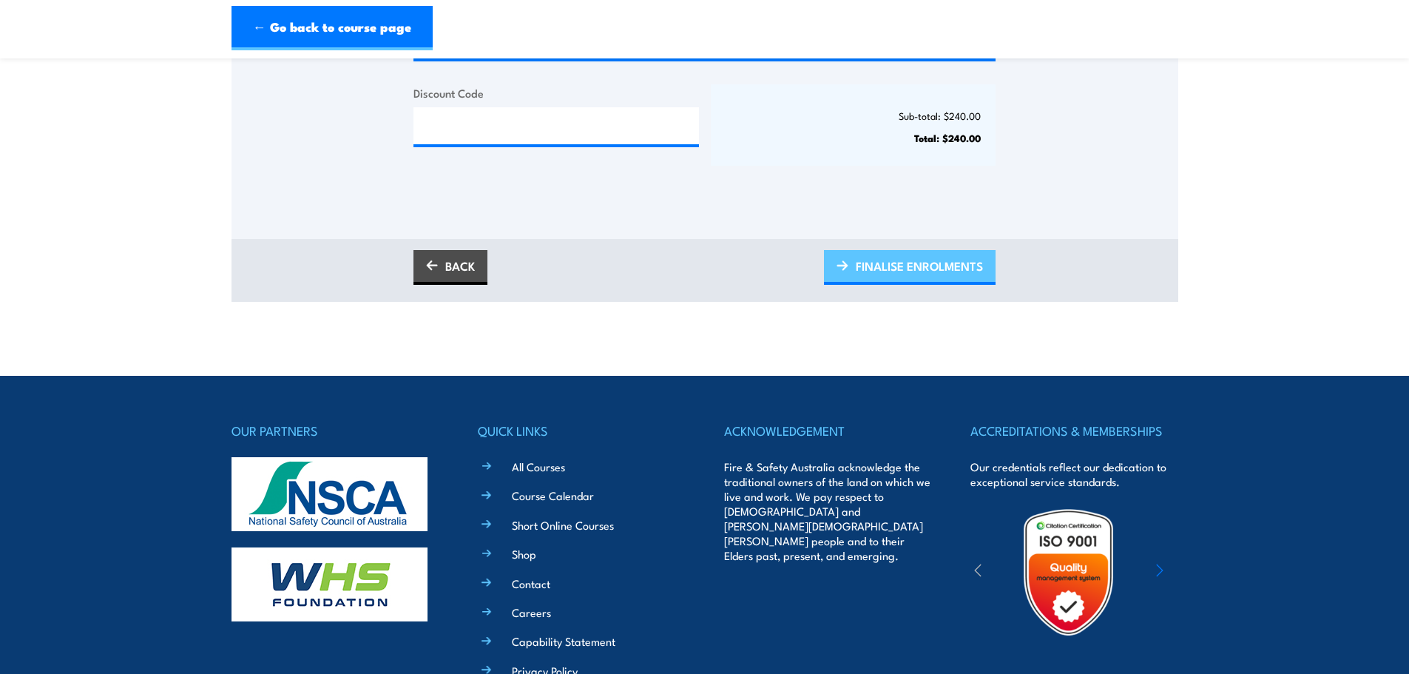
click at [911, 263] on span "FINALISE ENROLMENTS" at bounding box center [919, 265] width 127 height 39
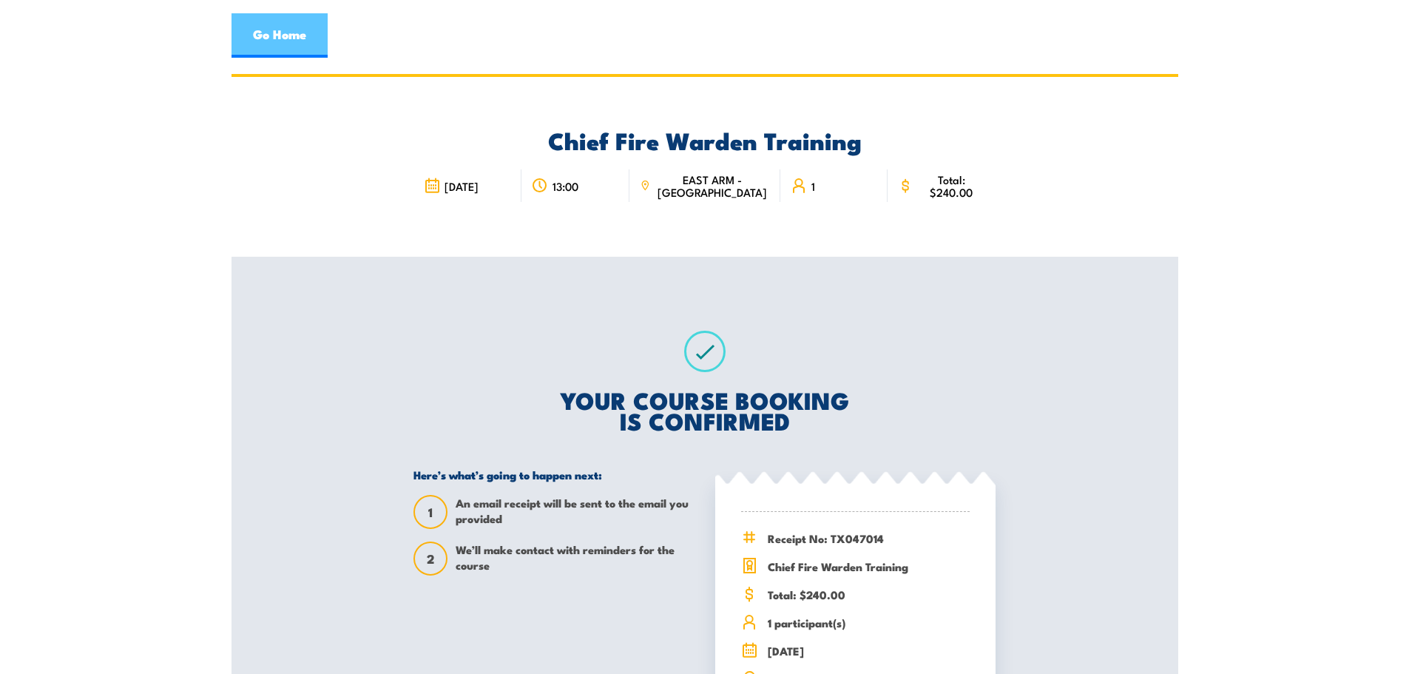
click at [282, 35] on link "Go Home" at bounding box center [280, 35] width 96 height 44
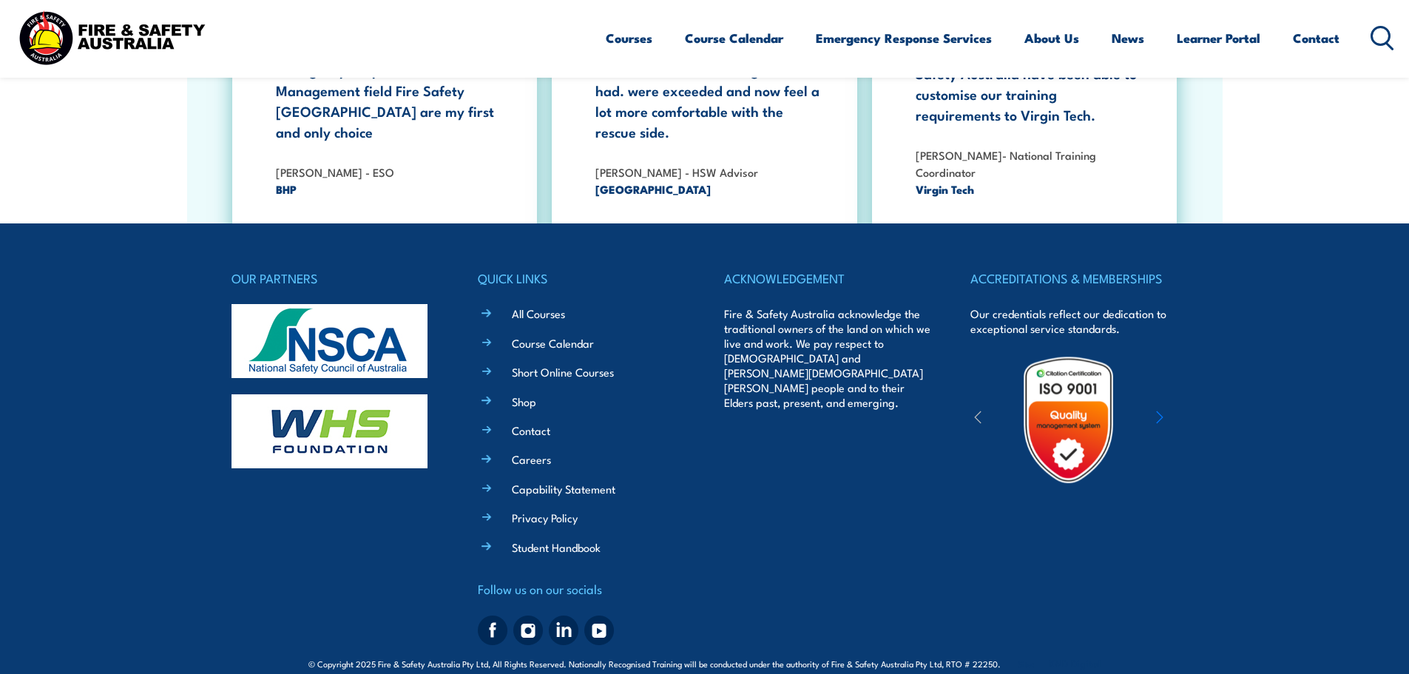
scroll to position [2707, 0]
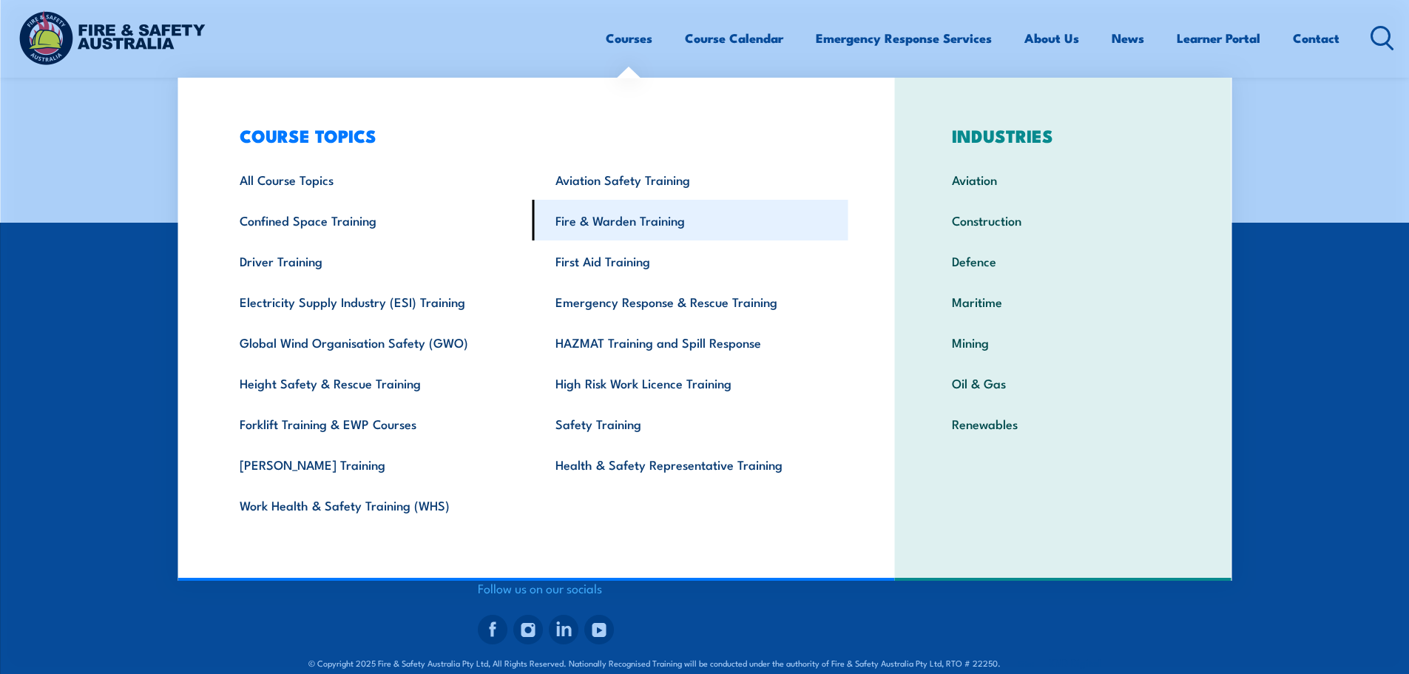
click at [595, 226] on link "Fire & Warden Training" at bounding box center [691, 220] width 316 height 41
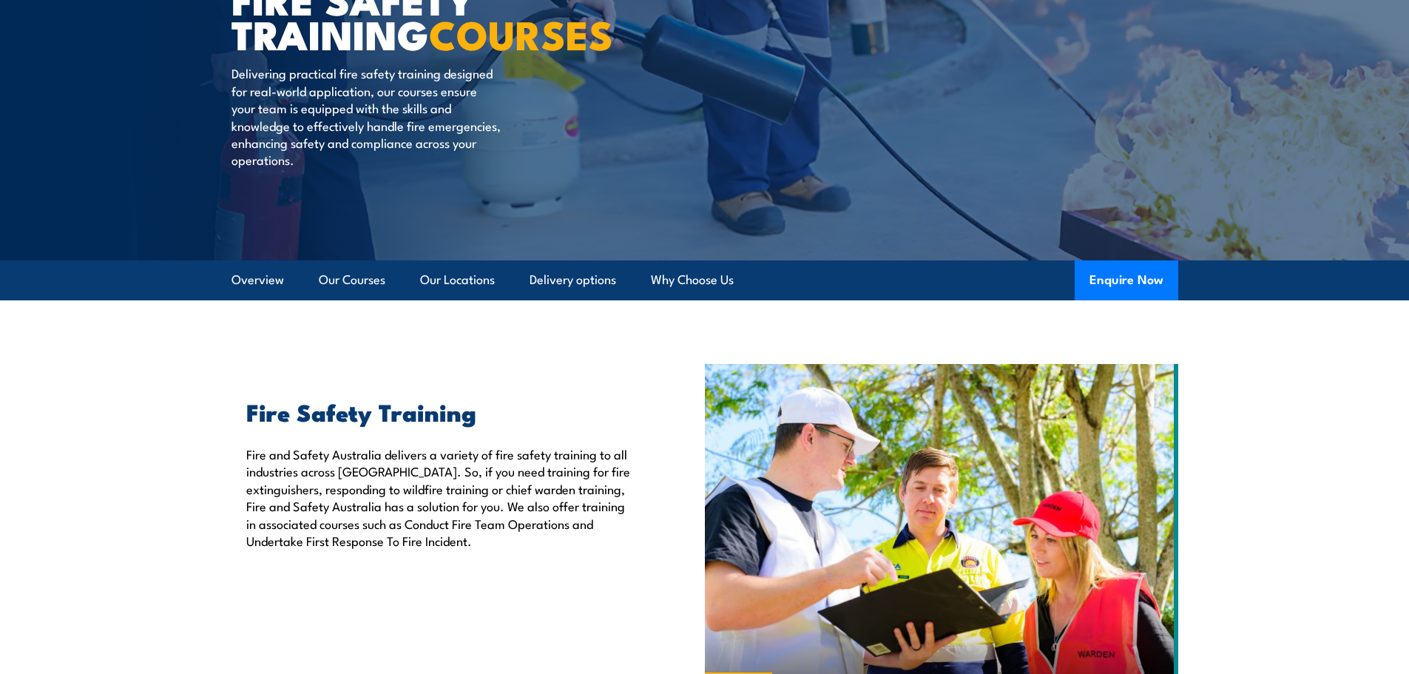
scroll to position [444, 0]
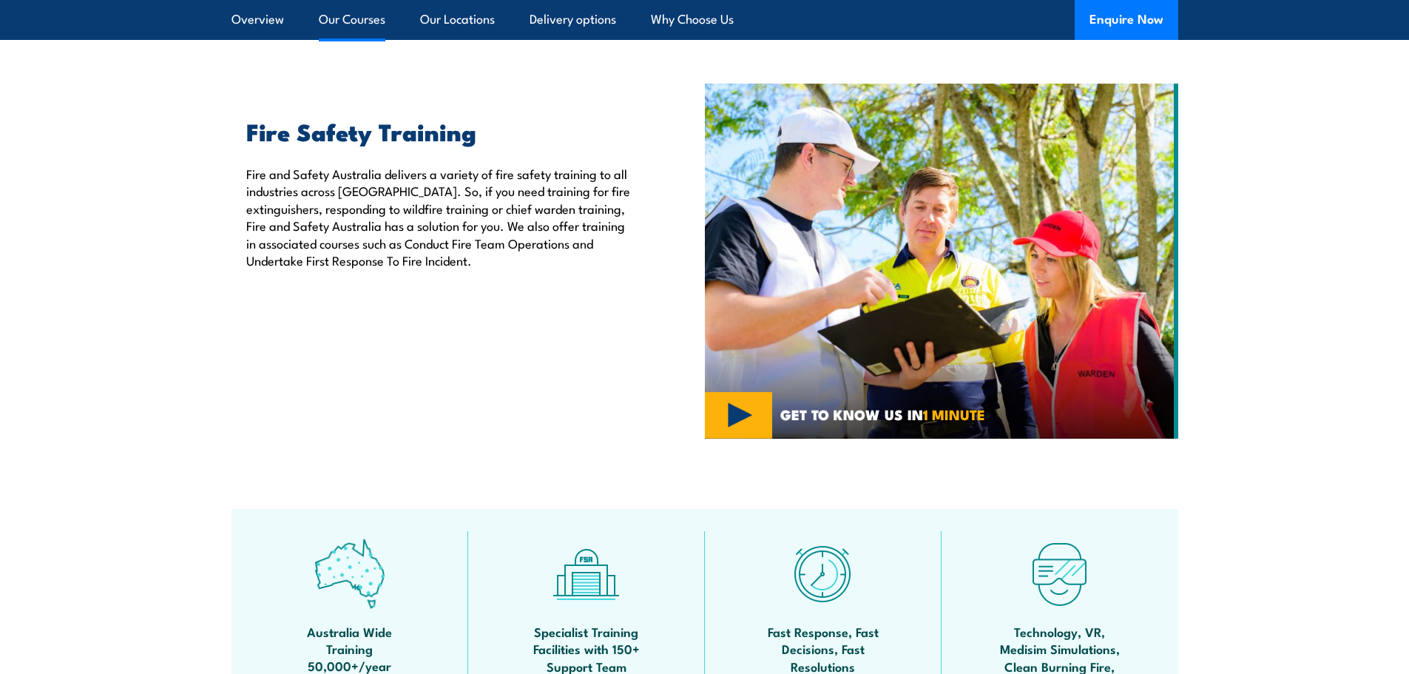
click at [345, 23] on link "Our Courses" at bounding box center [352, 19] width 67 height 39
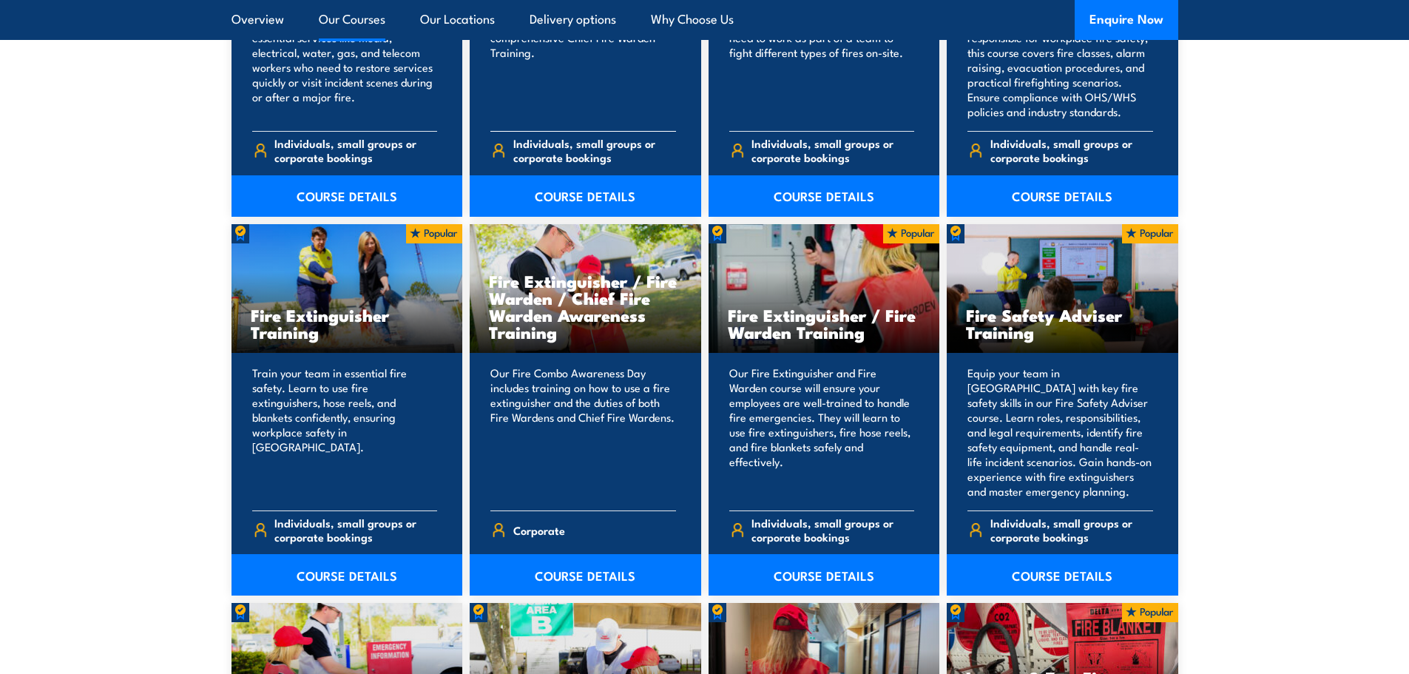
scroll to position [1194, 0]
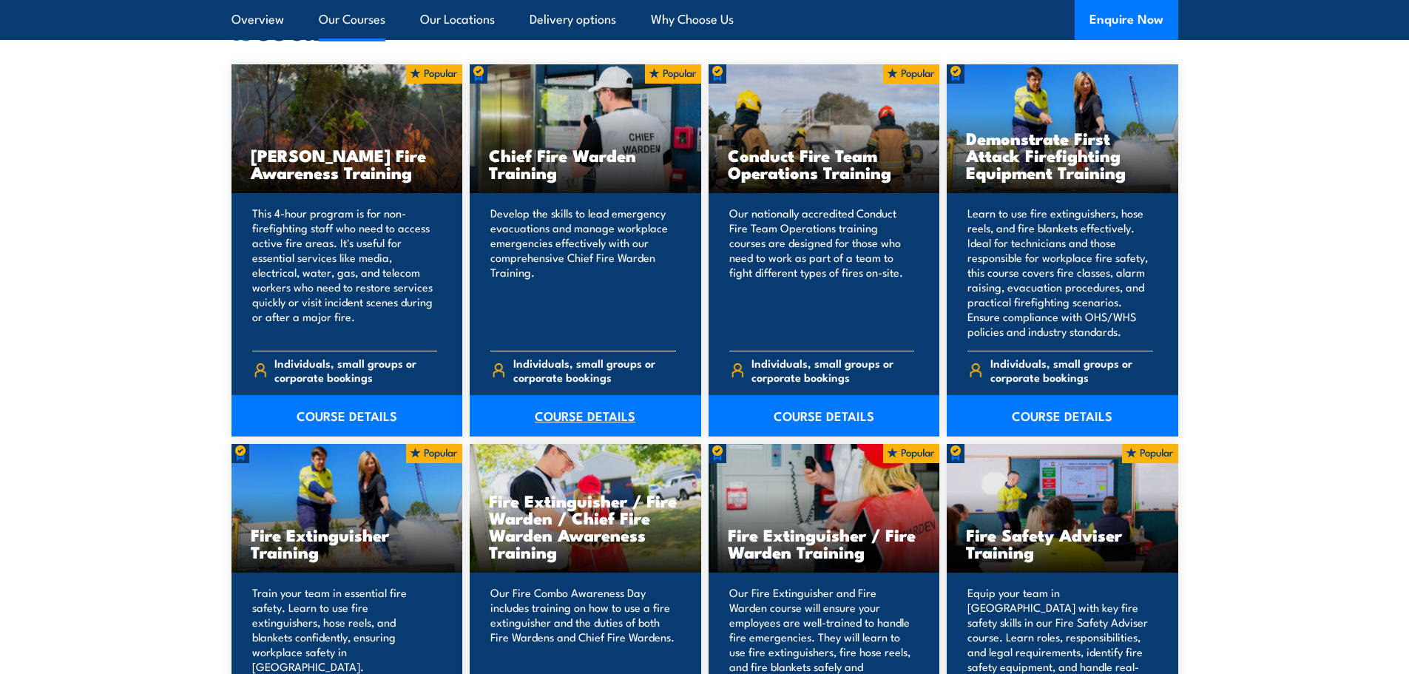
click at [550, 412] on link "COURSE DETAILS" at bounding box center [586, 415] width 232 height 41
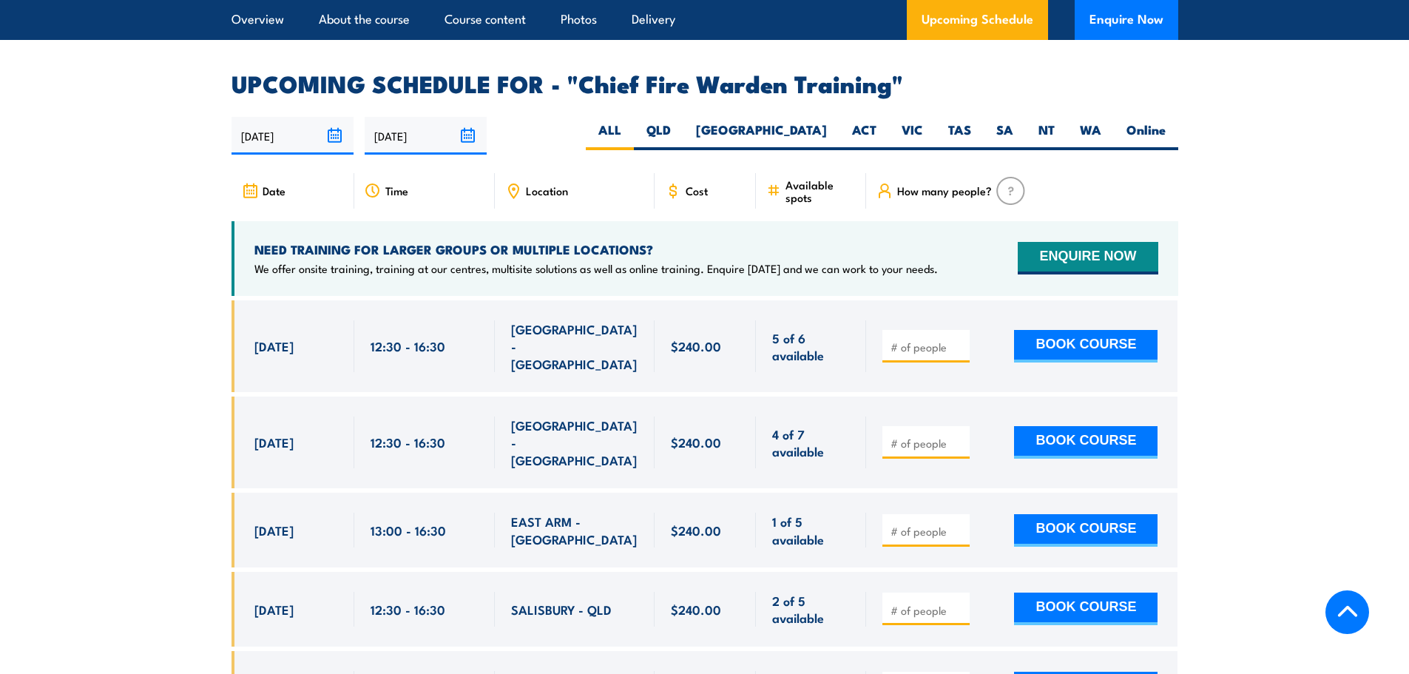
scroll to position [2589, 0]
drag, startPoint x: 1036, startPoint y: 102, endPoint x: 1044, endPoint y: 99, distance: 8.0
click at [1036, 121] on label "NT" at bounding box center [1046, 135] width 41 height 29
click at [1055, 121] on input "NT" at bounding box center [1060, 126] width 10 height 10
radio input "true"
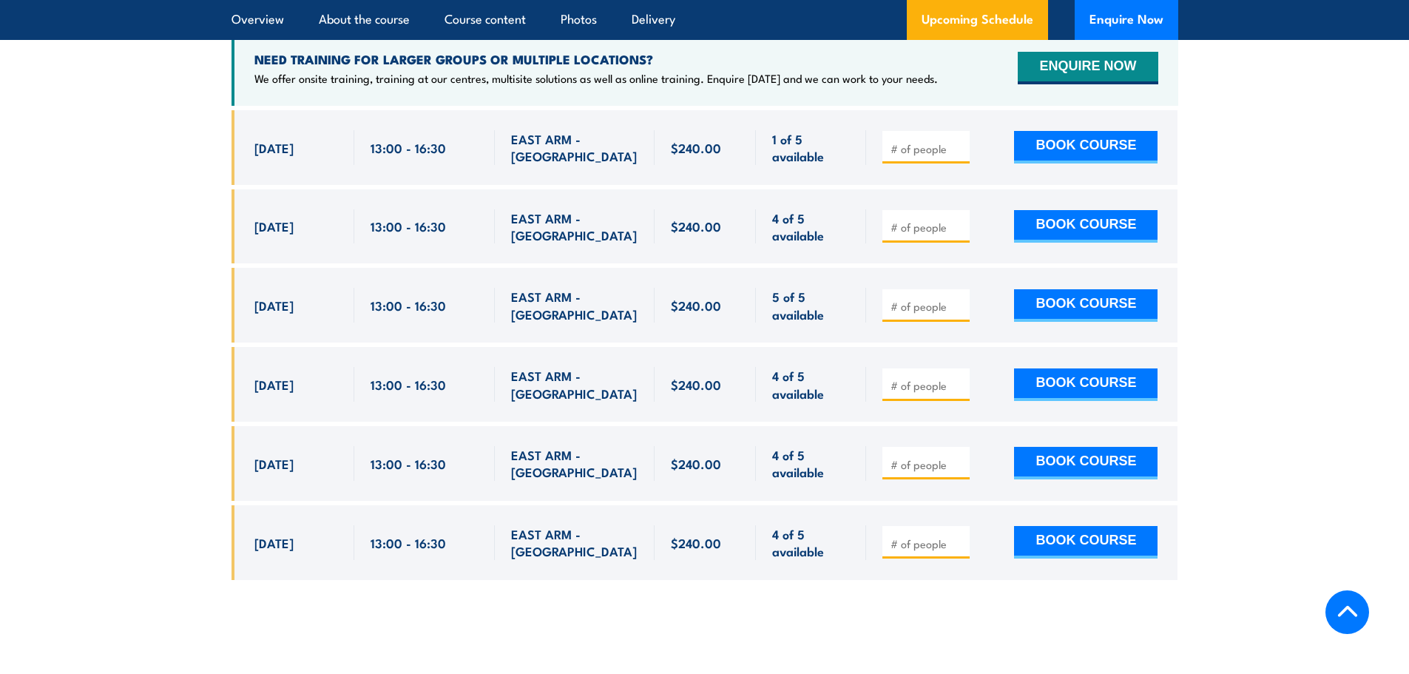
scroll to position [2787, 0]
